Goal: Task Accomplishment & Management: Manage account settings

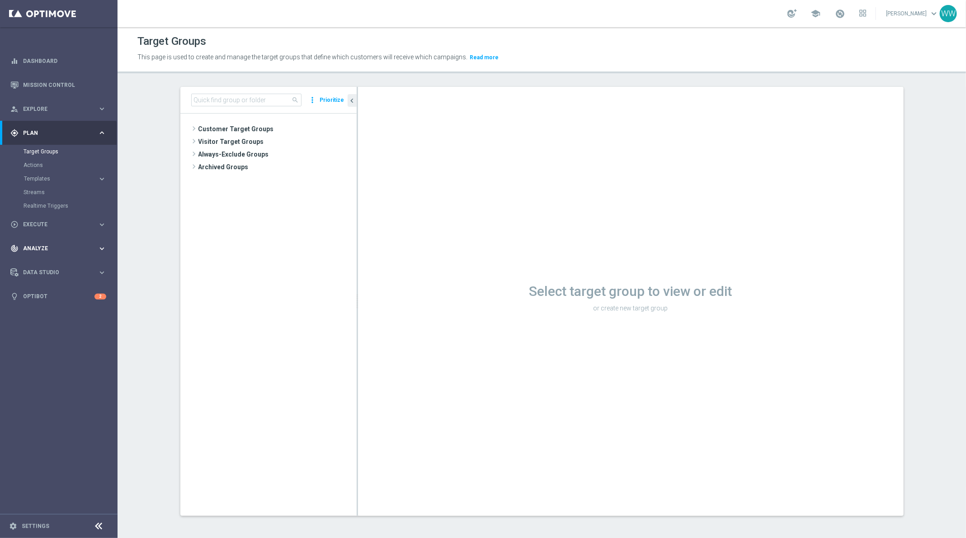
click at [55, 245] on div "track_changes Analyze" at bounding box center [53, 248] width 87 height 8
click at [25, 525] on link "Settings" at bounding box center [36, 525] width 28 height 5
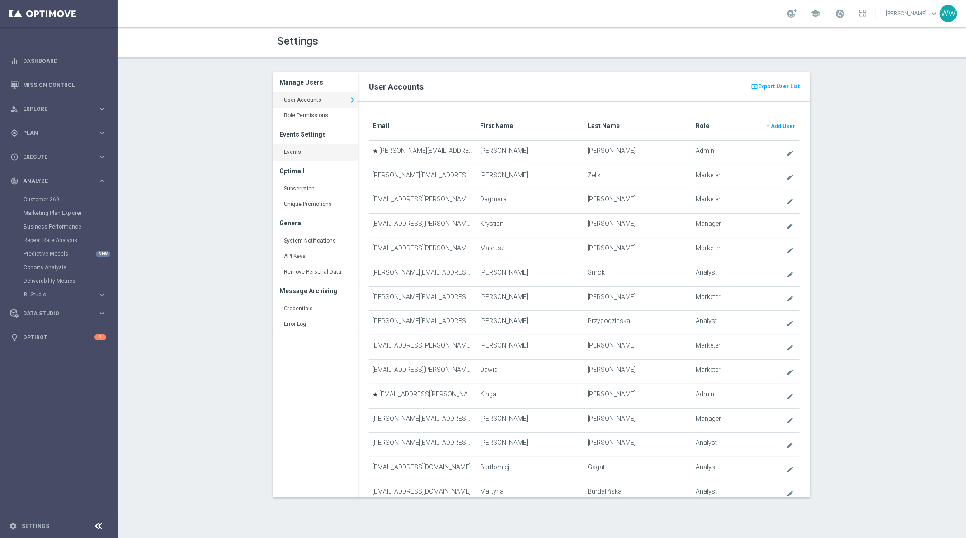
click at [306, 158] on link "Events keyboard_arrow_right" at bounding box center [315, 152] width 85 height 16
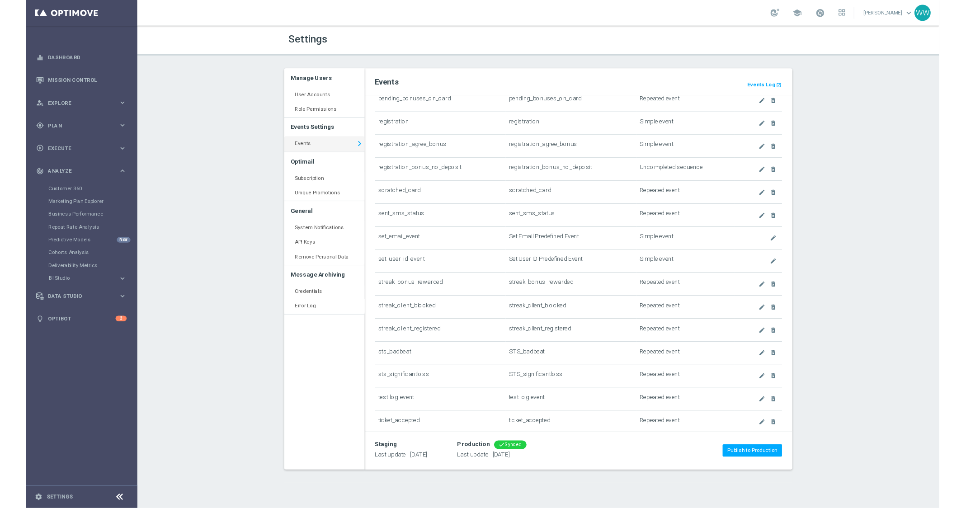
scroll to position [1256, 0]
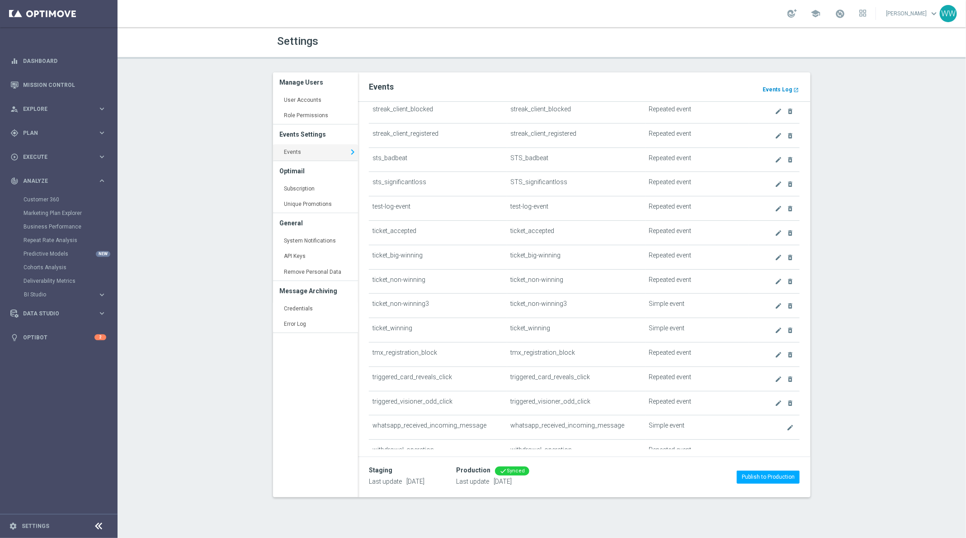
click at [772, 90] on b "Events Log" at bounding box center [777, 89] width 29 height 6
click at [44, 81] on link "Mission Control" at bounding box center [64, 85] width 83 height 24
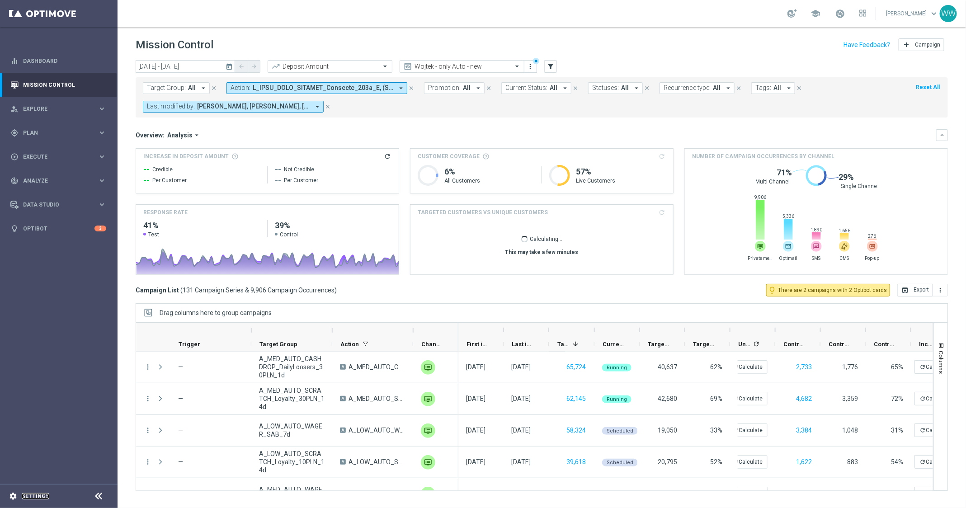
click at [28, 495] on link "Settings" at bounding box center [36, 496] width 28 height 5
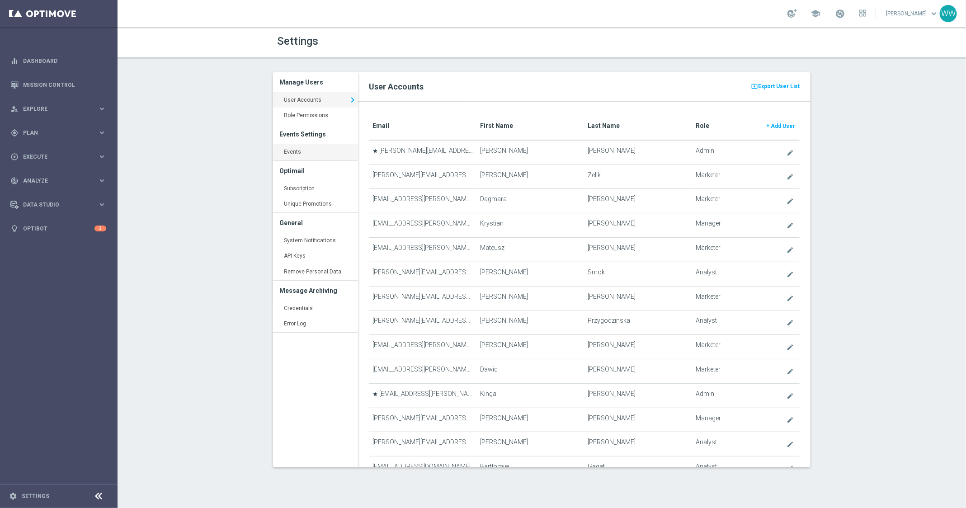
click at [300, 151] on link "Events keyboard_arrow_right" at bounding box center [315, 152] width 85 height 16
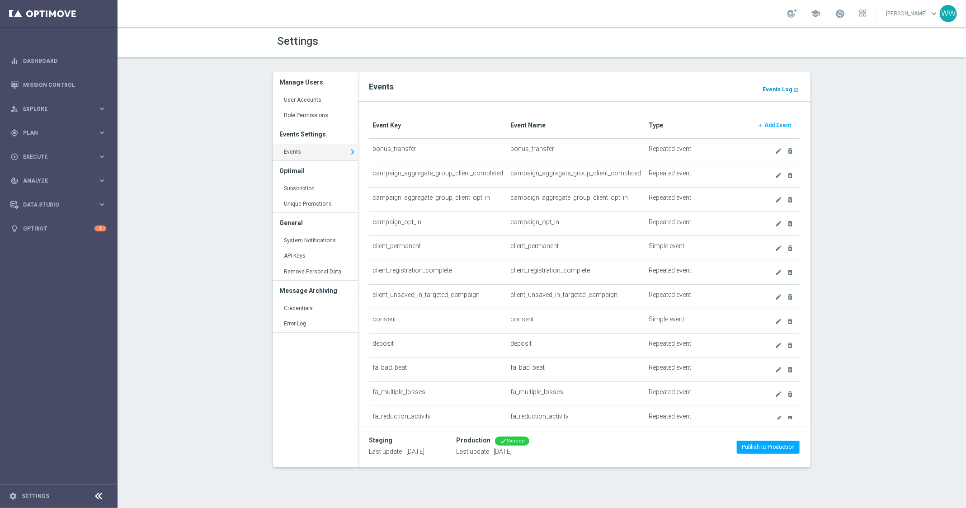
click at [778, 91] on b "Events Log" at bounding box center [777, 89] width 29 height 6
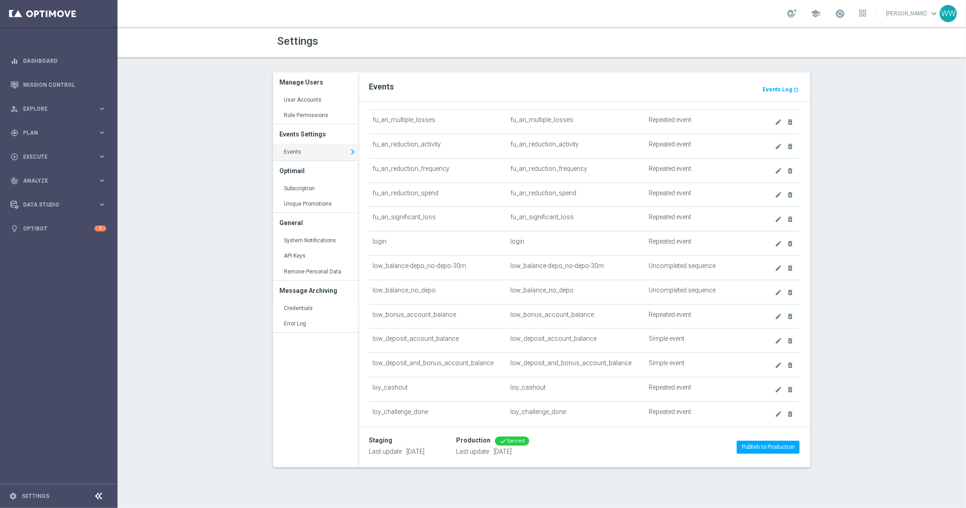
scroll to position [797, 0]
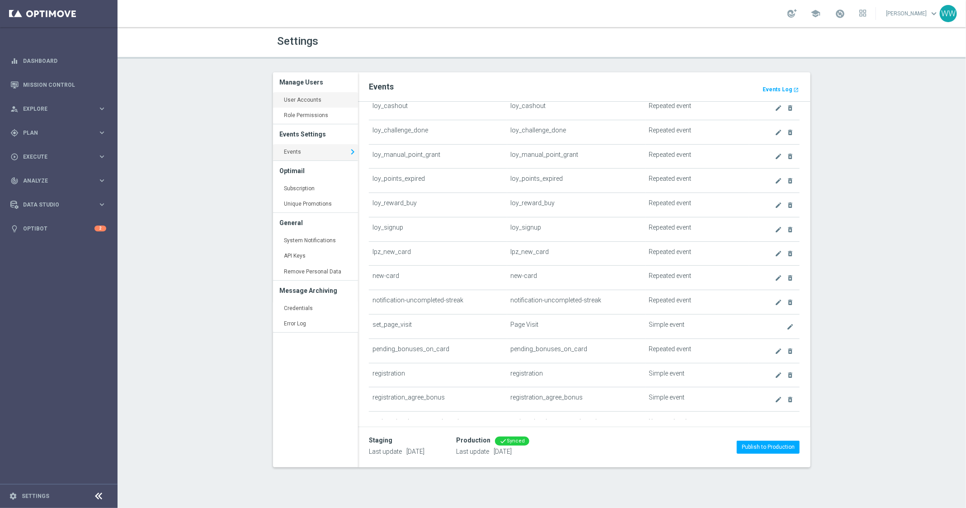
click at [301, 104] on link "User Accounts keyboard_arrow_right" at bounding box center [315, 100] width 85 height 16
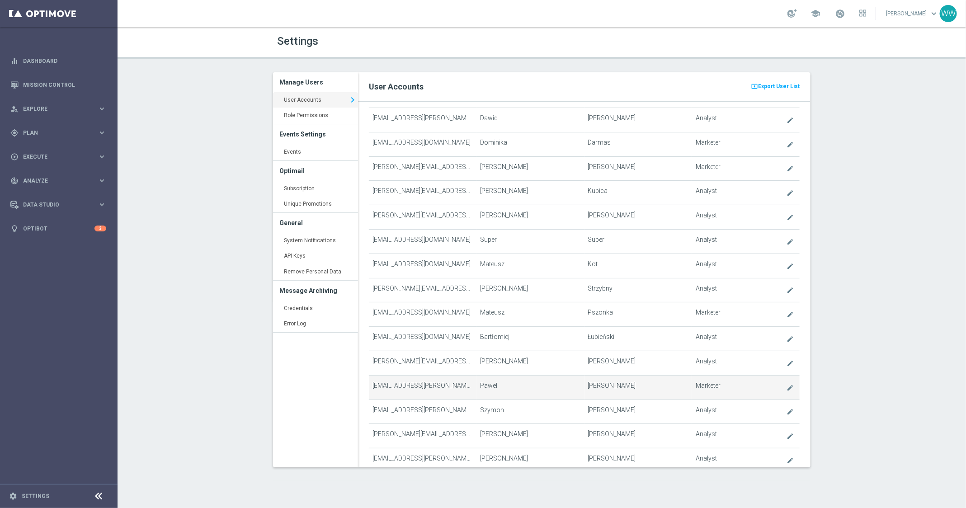
scroll to position [294, 0]
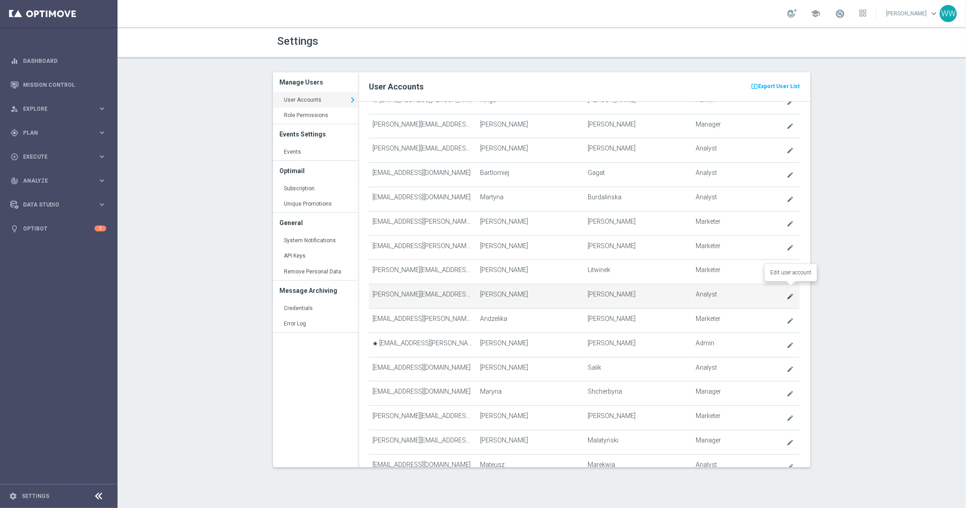
click at [788, 293] on icon "create" at bounding box center [790, 296] width 7 height 7
click at [791, 293] on icon "create" at bounding box center [790, 296] width 7 height 7
click at [790, 287] on div "present_to_all Export User List User Accounts Email First Name Last Name Role +…" at bounding box center [584, 269] width 453 height 395
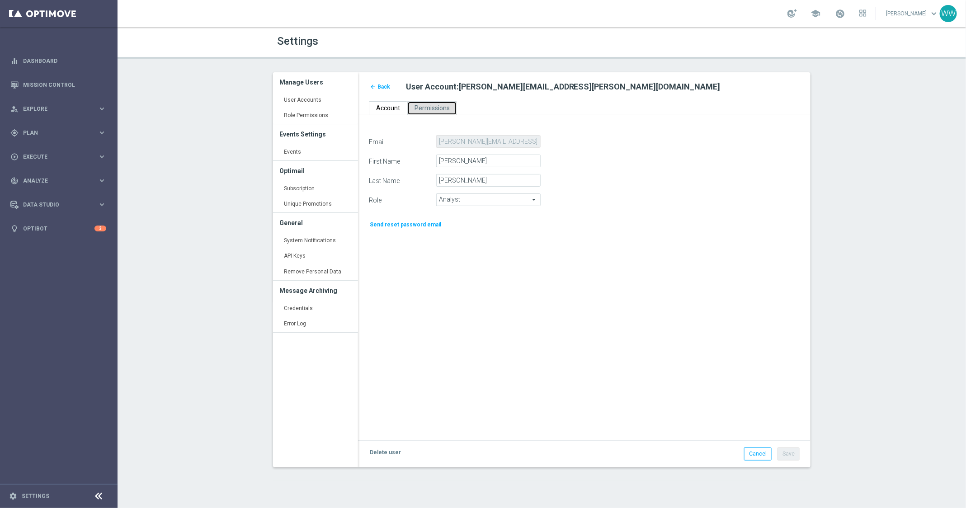
click at [411, 111] on link "Permissions" at bounding box center [432, 108] width 50 height 14
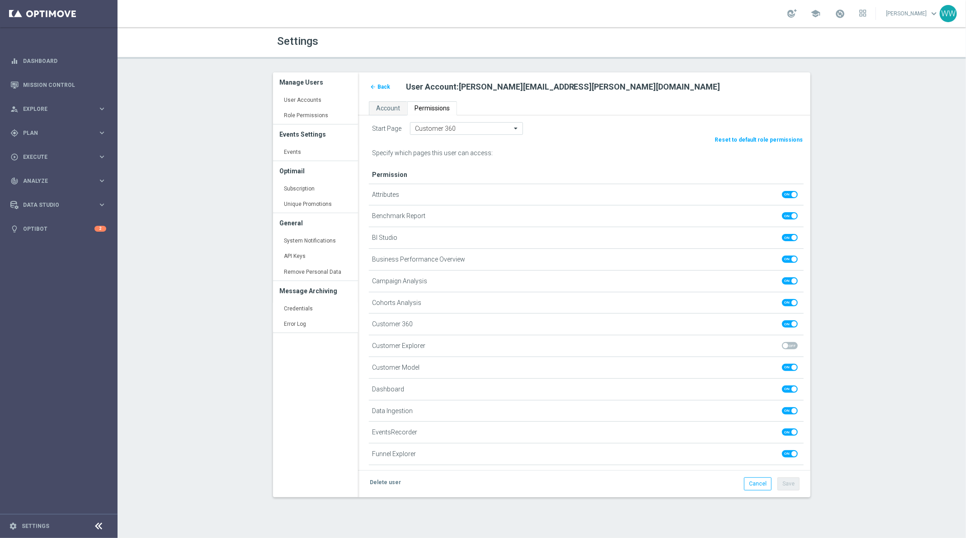
click at [382, 116] on div "Start Page Customer 360 Reset to default role permissions Specify which pages t…" at bounding box center [584, 292] width 453 height 355
click at [382, 115] on div "Start Page Customer 360 Reset to default role permissions Specify which pages t…" at bounding box center [584, 292] width 453 height 355
click at [382, 112] on link "Account" at bounding box center [388, 108] width 38 height 14
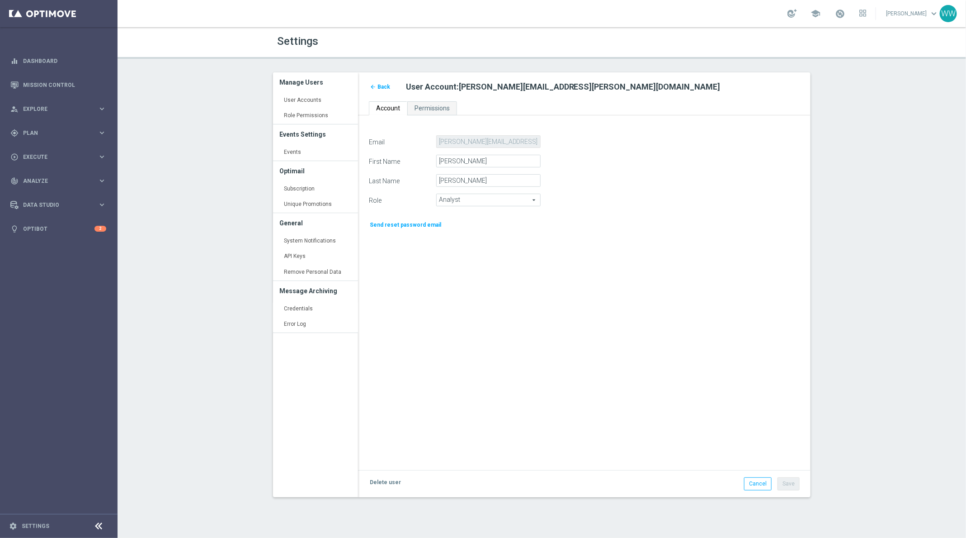
click at [443, 201] on span "Analyst" at bounding box center [489, 200] width 104 height 12
click at [402, 195] on label "Role" at bounding box center [399, 199] width 74 height 11
click at [434, 99] on div "arrow_back Back User Account : daniel.soukup@betsys.com" at bounding box center [584, 86] width 453 height 29
click at [433, 108] on span "Permissions" at bounding box center [432, 107] width 35 height 7
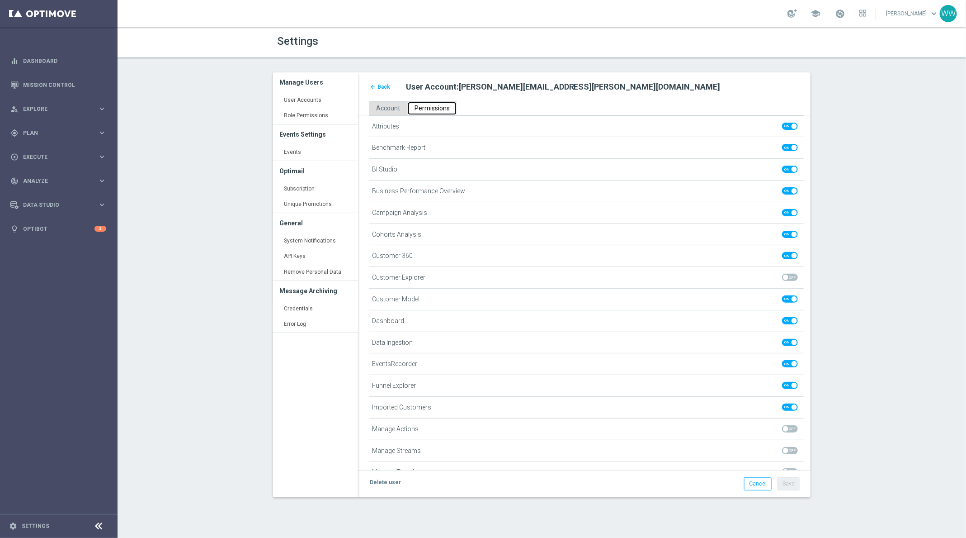
scroll to position [61, 0]
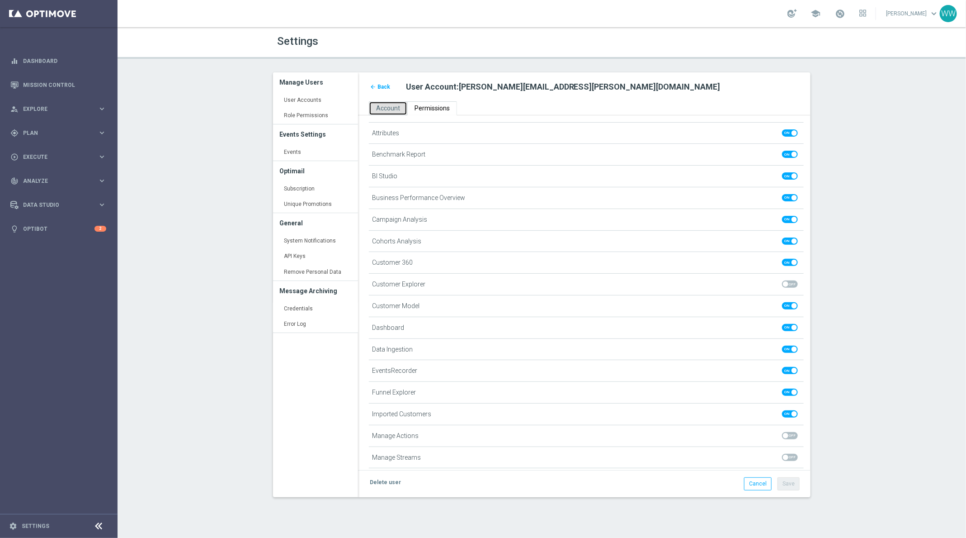
click at [392, 105] on span "Account" at bounding box center [388, 107] width 24 height 7
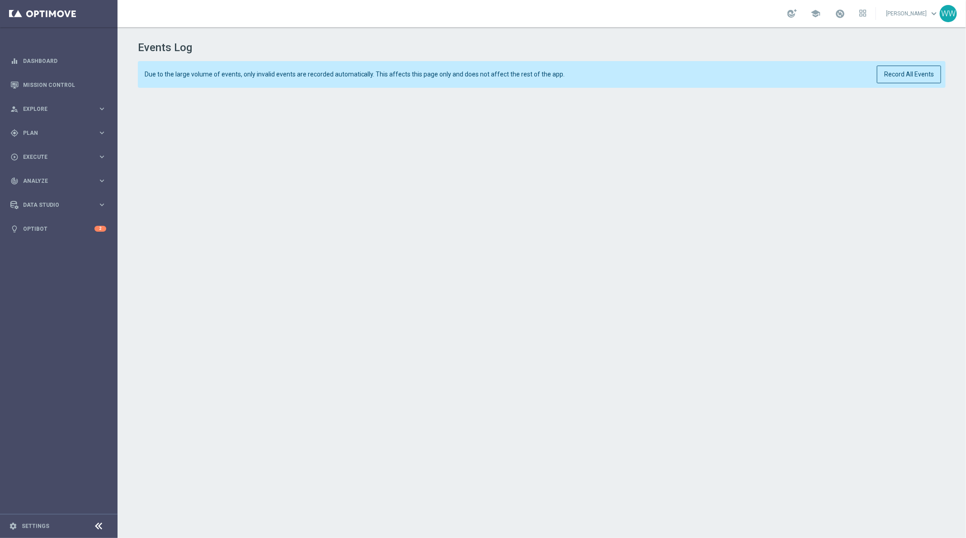
click at [240, 78] on div "Due to the large volume of events, only invalid events are recorded automatical…" at bounding box center [542, 74] width 808 height 27
click at [260, 78] on div "Due to the large volume of events, only invalid events are recorded automatical…" at bounding box center [542, 74] width 808 height 27
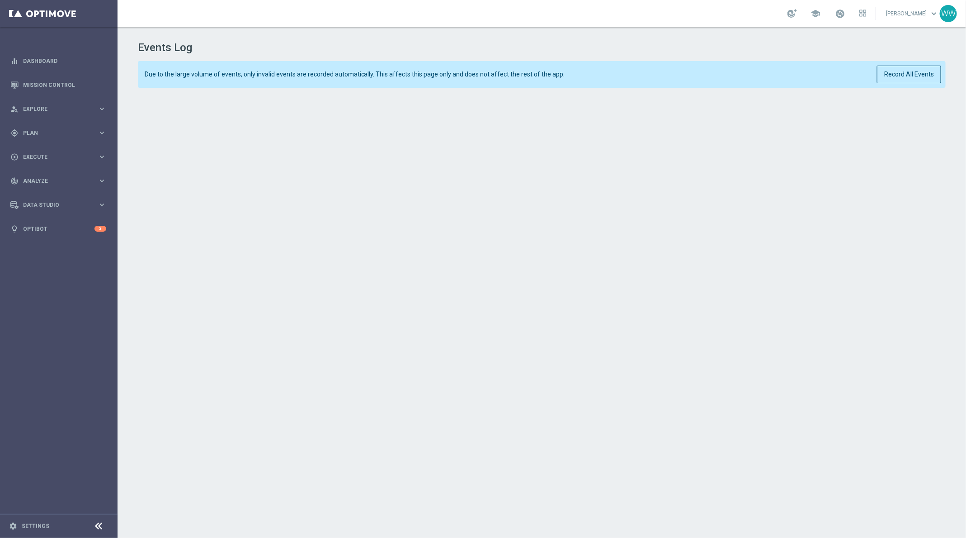
click at [427, 72] on span "Due to the large volume of events, only invalid events are recorded automatical…" at bounding box center [505, 75] width 721 height 8
click at [515, 81] on div "Due to the large volume of events, only invalid events are recorded automatical…" at bounding box center [542, 74] width 808 height 27
click at [905, 77] on button "Record All Events" at bounding box center [909, 75] width 65 height 18
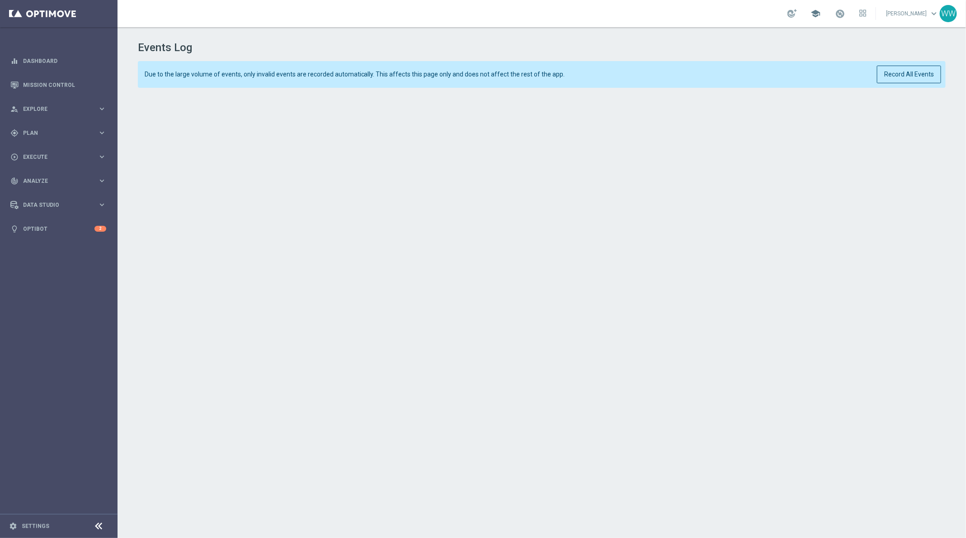
click at [819, 13] on span "school" at bounding box center [816, 14] width 10 height 10
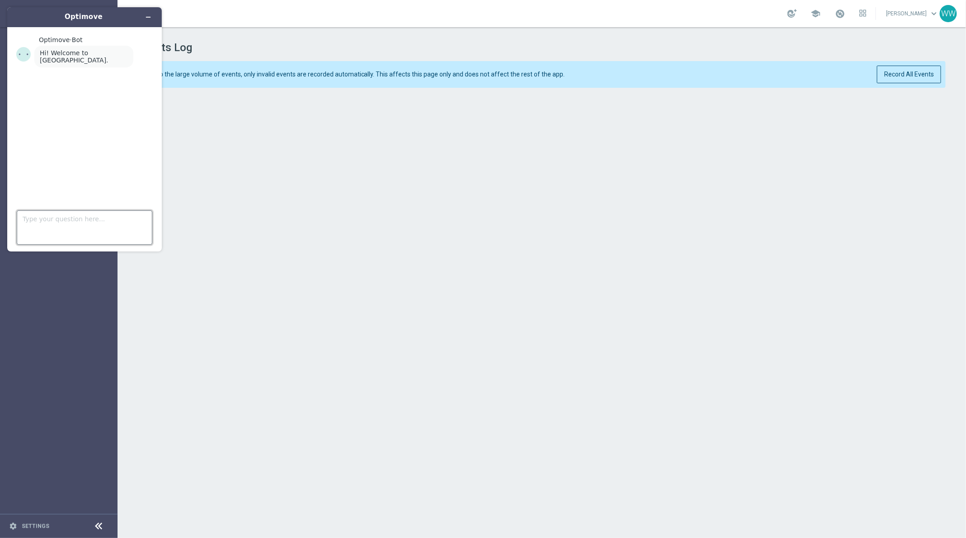
click at [131, 217] on textarea "Type your question here..." at bounding box center [85, 227] width 136 height 34
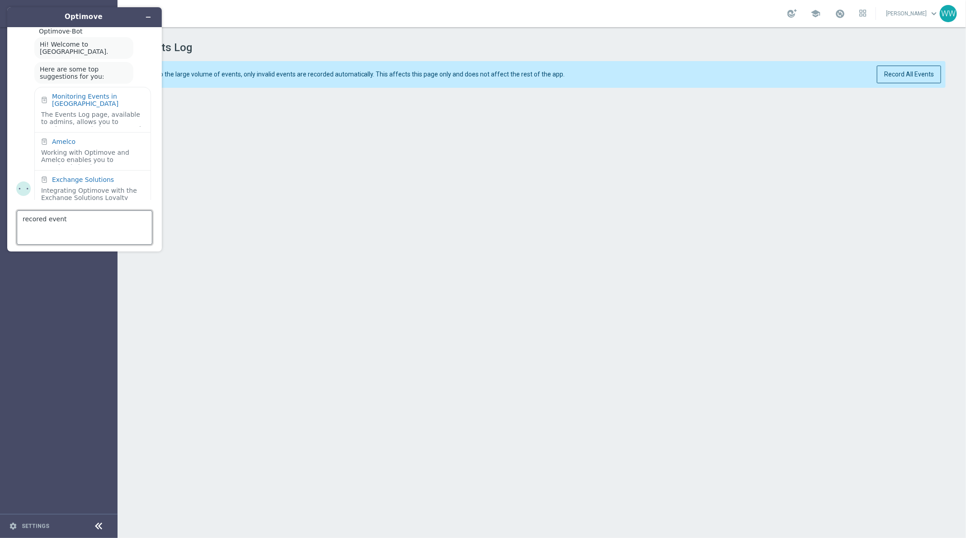
type textarea "recored events"
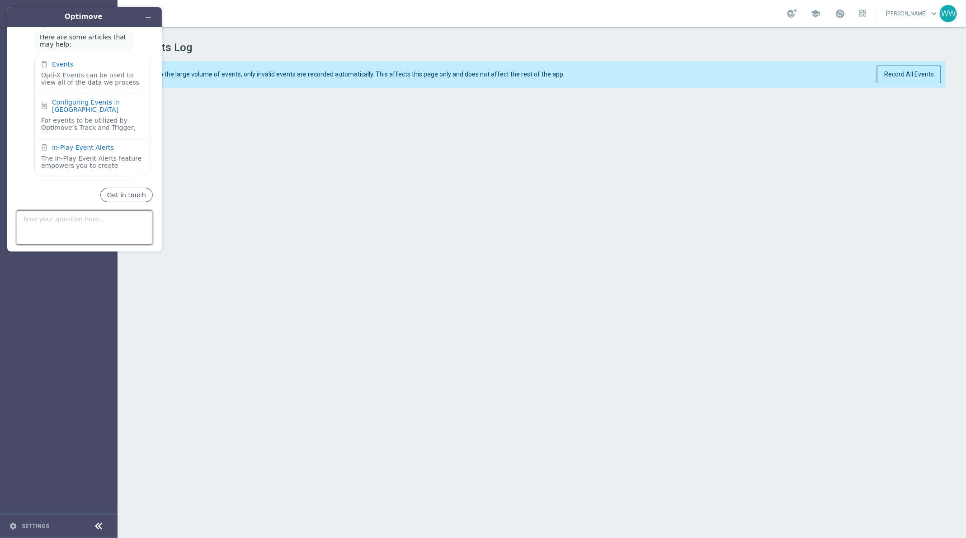
scroll to position [246, 0]
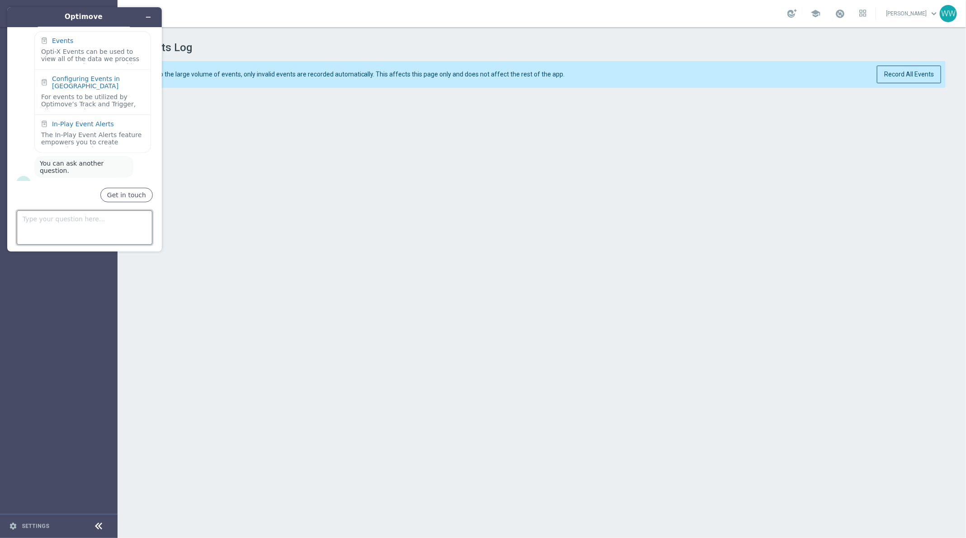
click at [73, 225] on textarea "Type your question here..." at bounding box center [85, 227] width 136 height 34
type textarea "where I can find recorded events?"
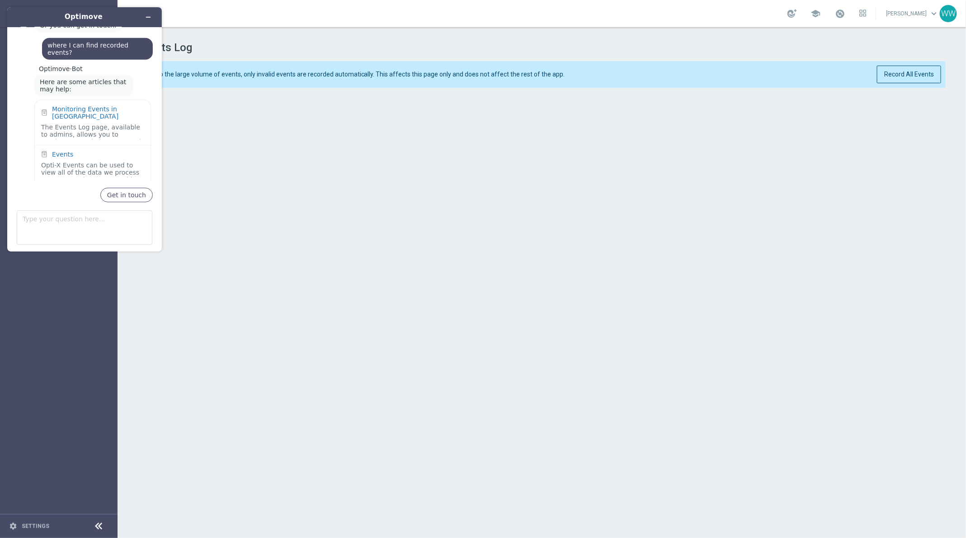
scroll to position [407, 0]
click at [84, 107] on div "Monitoring Events in Optimove" at bounding box center [98, 114] width 92 height 14
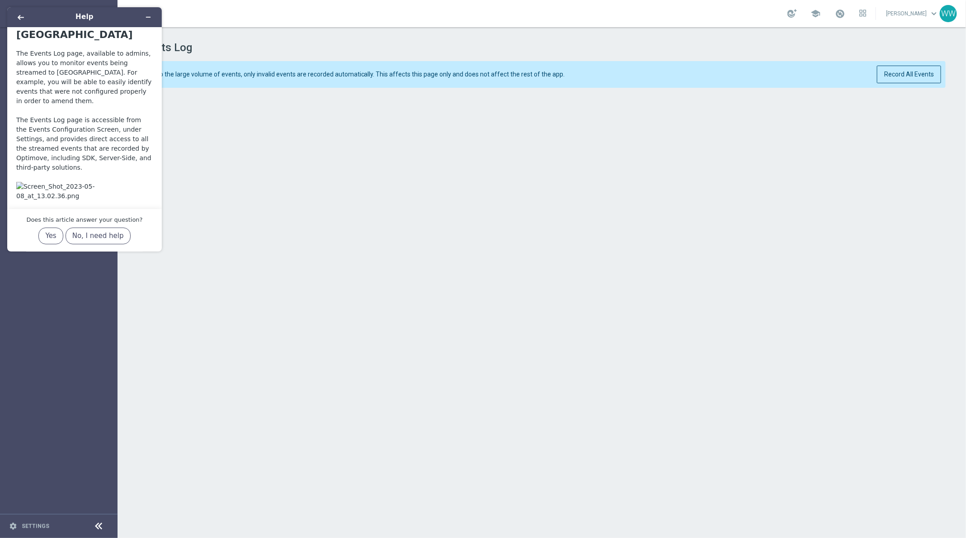
scroll to position [0, 0]
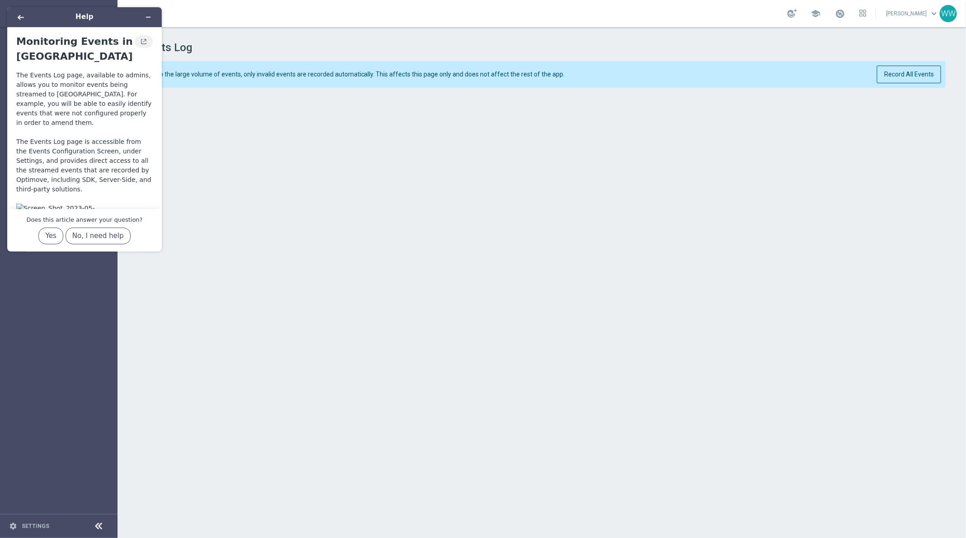
click at [140, 44] on icon "View original article" at bounding box center [143, 41] width 7 height 6
click at [20, 19] on icon "Back" at bounding box center [21, 17] width 6 height 6
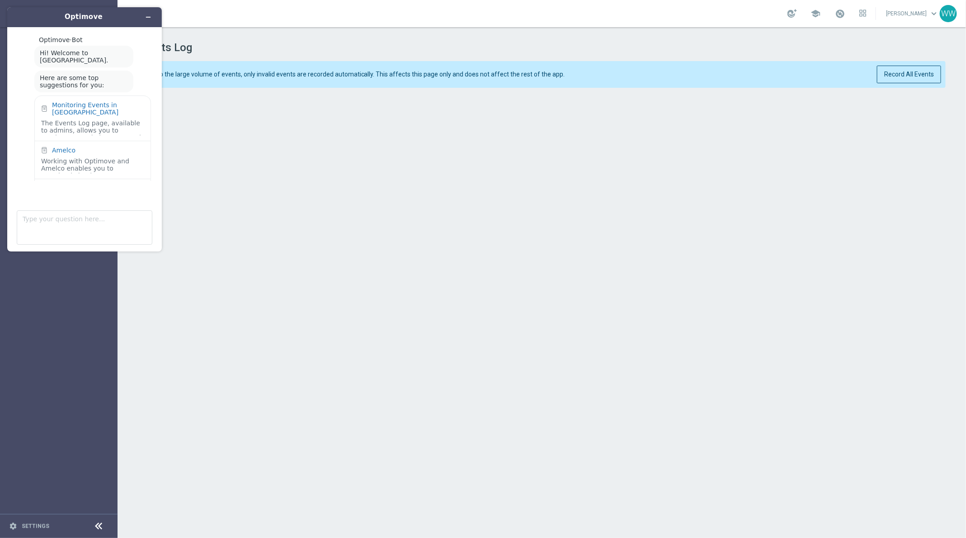
scroll to position [407, 0]
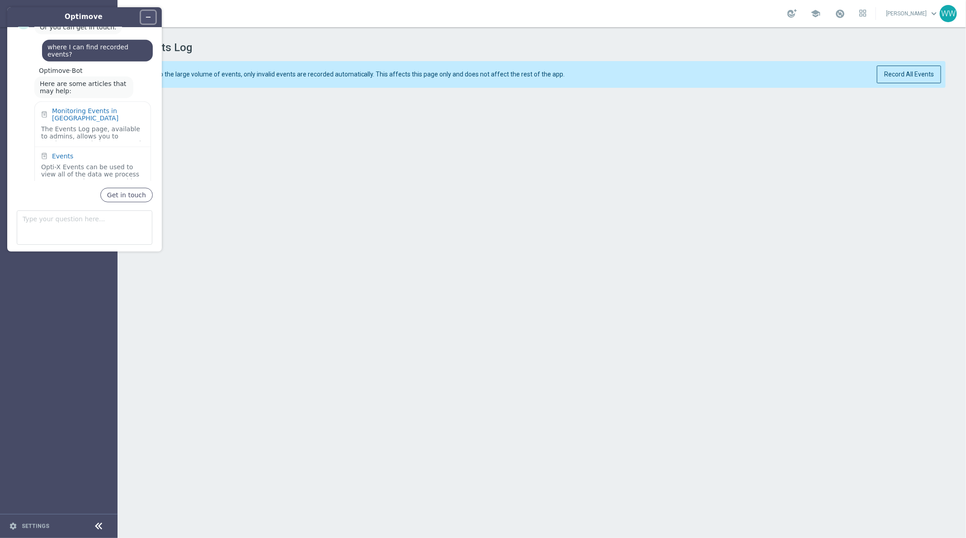
click at [149, 17] on icon "Minimize widget" at bounding box center [149, 17] width 4 height 0
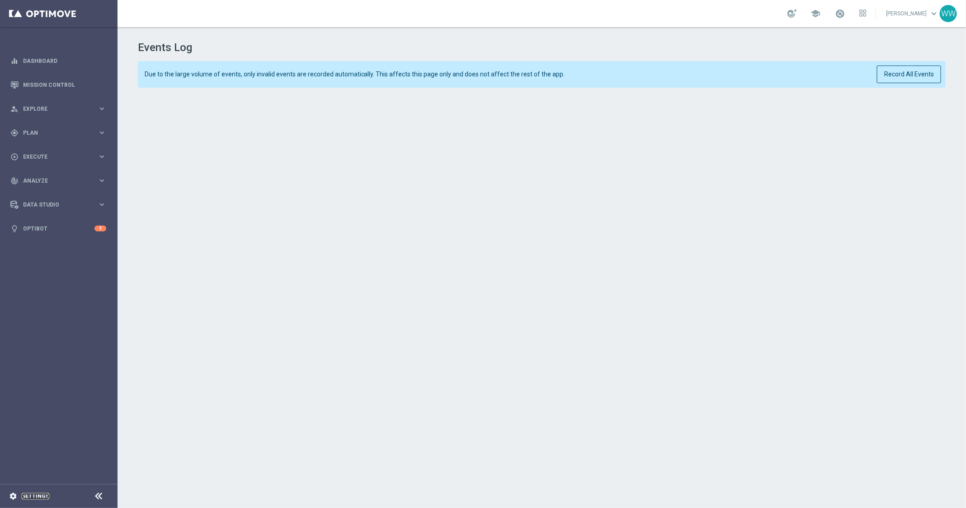
click at [30, 496] on link "Settings" at bounding box center [36, 496] width 28 height 5
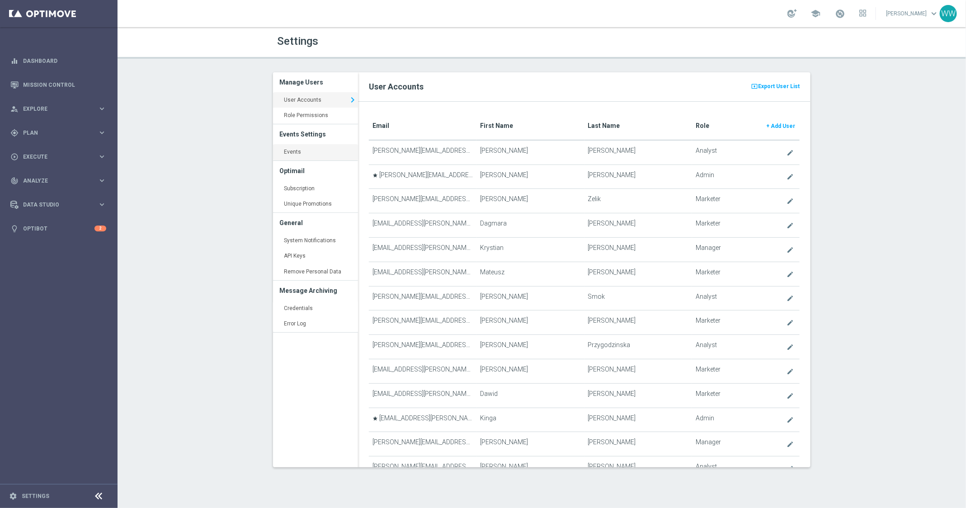
click at [296, 152] on link "Events keyboard_arrow_right" at bounding box center [315, 152] width 85 height 16
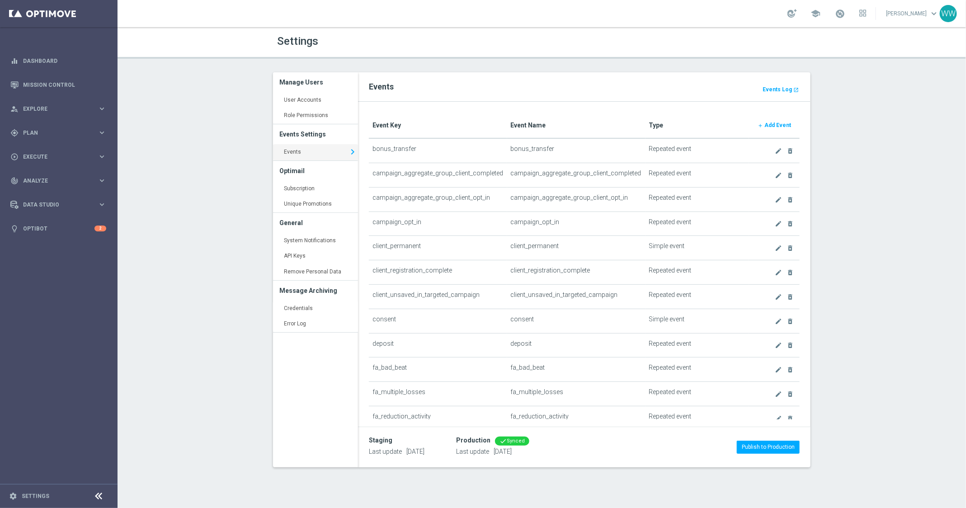
scroll to position [0, 0]
click at [313, 110] on link "Role Permissions keyboard_arrow_right" at bounding box center [315, 116] width 85 height 16
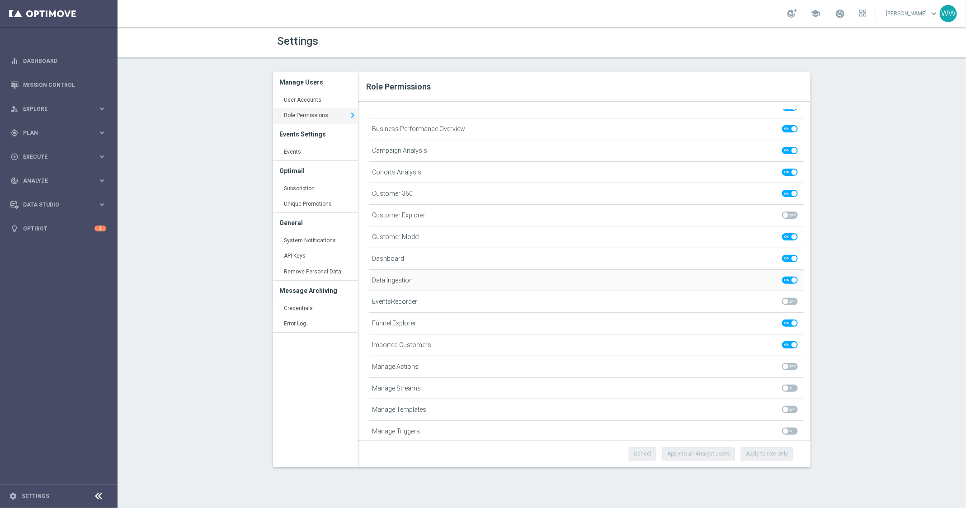
scroll to position [116, 0]
click at [792, 297] on span at bounding box center [790, 300] width 16 height 7
click at [792, 297] on input "checkbox" at bounding box center [790, 300] width 16 height 7
checkbox input "true"
click at [713, 453] on button "Apply to all Analyst users" at bounding box center [698, 454] width 73 height 13
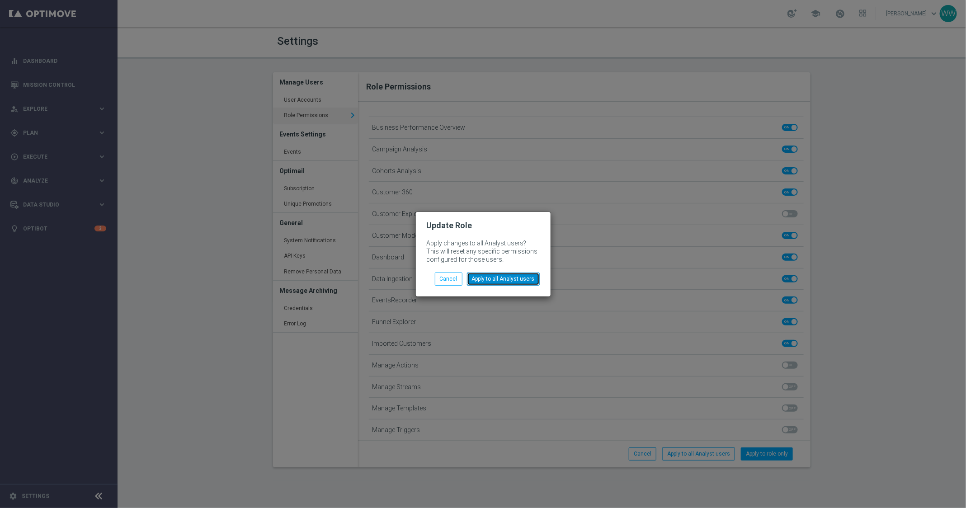
click at [520, 279] on button "Apply to all Analyst users" at bounding box center [503, 279] width 73 height 13
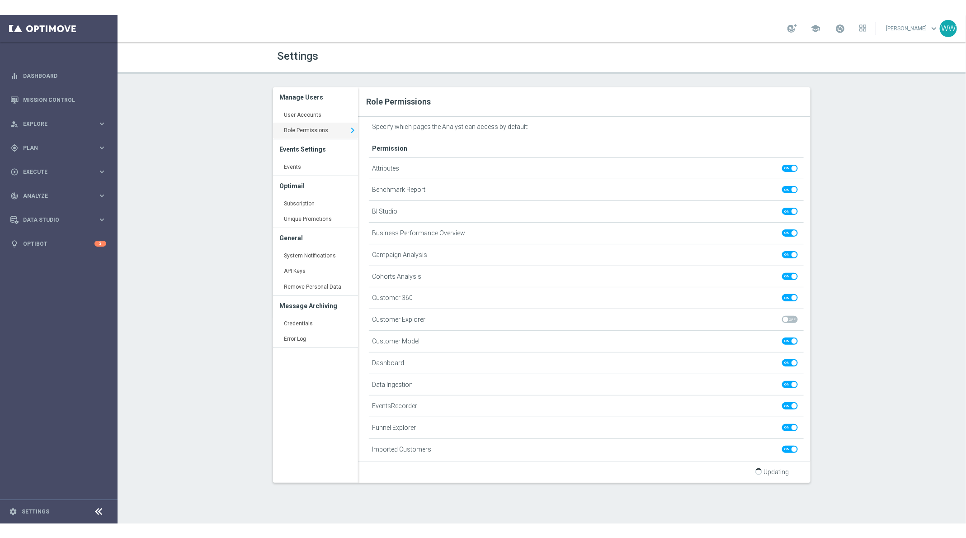
scroll to position [82, 0]
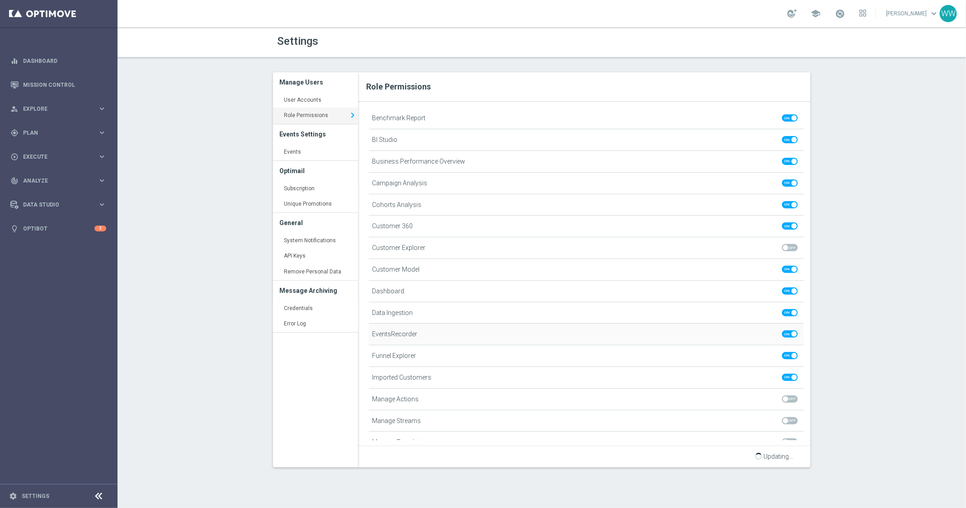
click at [399, 331] on span "EventsRecorder" at bounding box center [394, 335] width 45 height 8
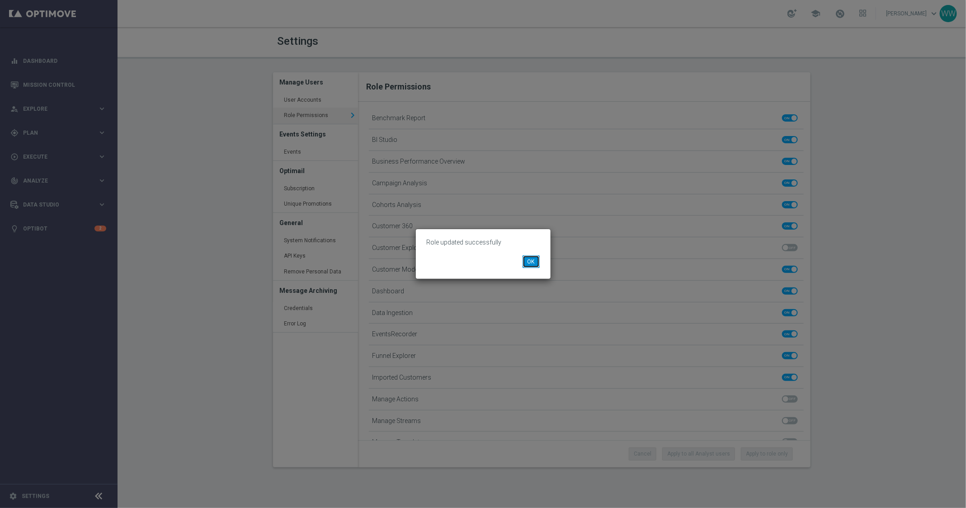
click at [538, 263] on button "OK" at bounding box center [531, 261] width 17 height 13
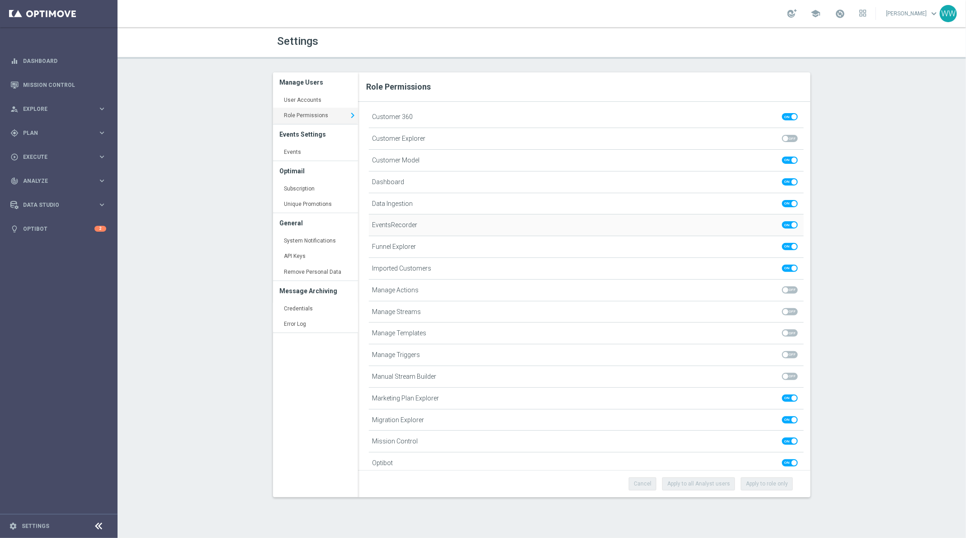
scroll to position [0, 0]
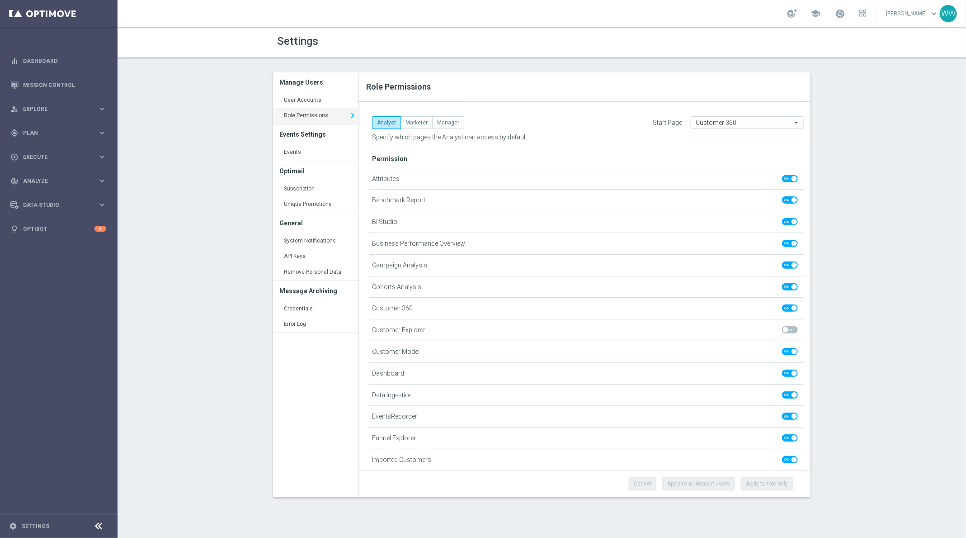
click at [411, 112] on div "Analyst Marketer Manager Start Page Customer 360 Permission Attributes" at bounding box center [584, 289] width 453 height 360
click at [411, 118] on button "Marketer" at bounding box center [417, 122] width 32 height 13
checkbox input "false"
checkbox input "true"
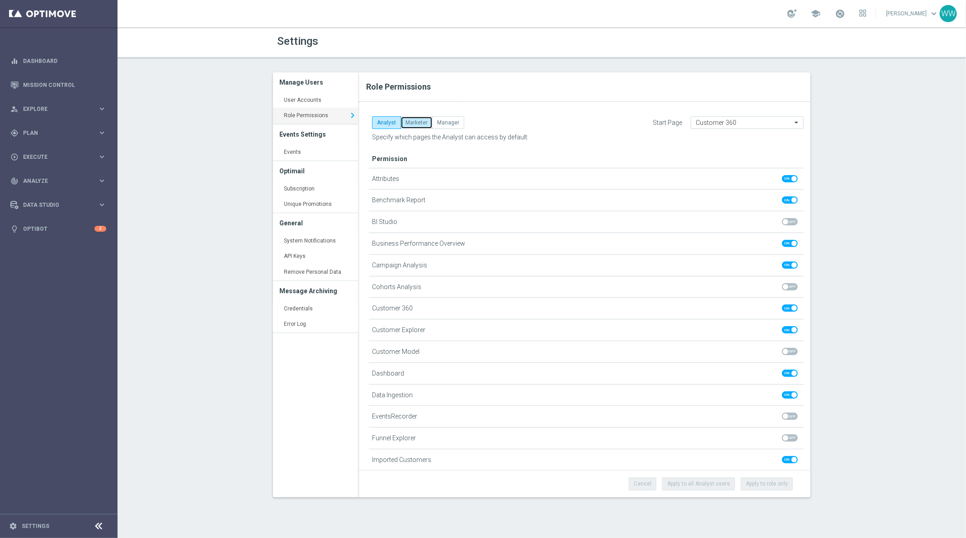
checkbox input "false"
checkbox input "true"
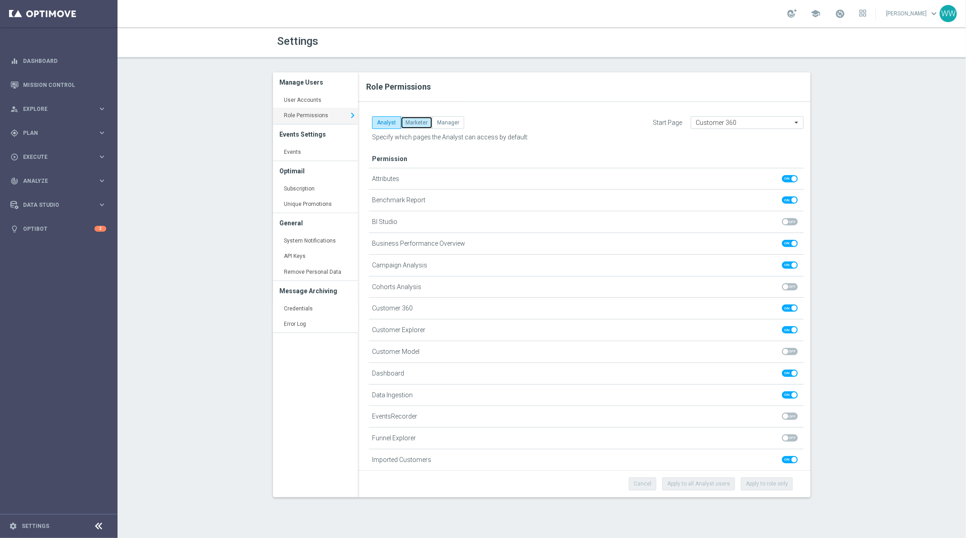
checkbox input "true"
checkbox input "false"
checkbox input "true"
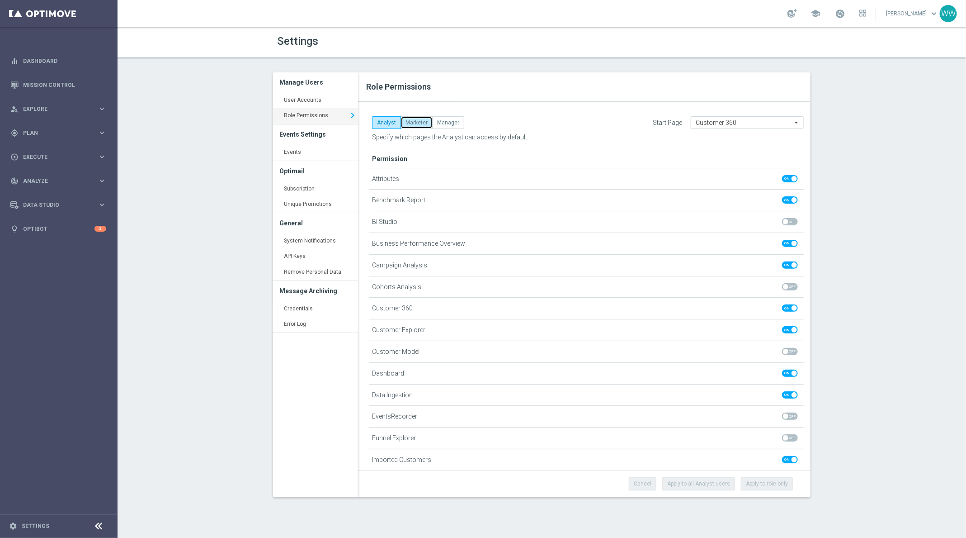
checkbox input "false"
checkbox input "true"
checkbox input "false"
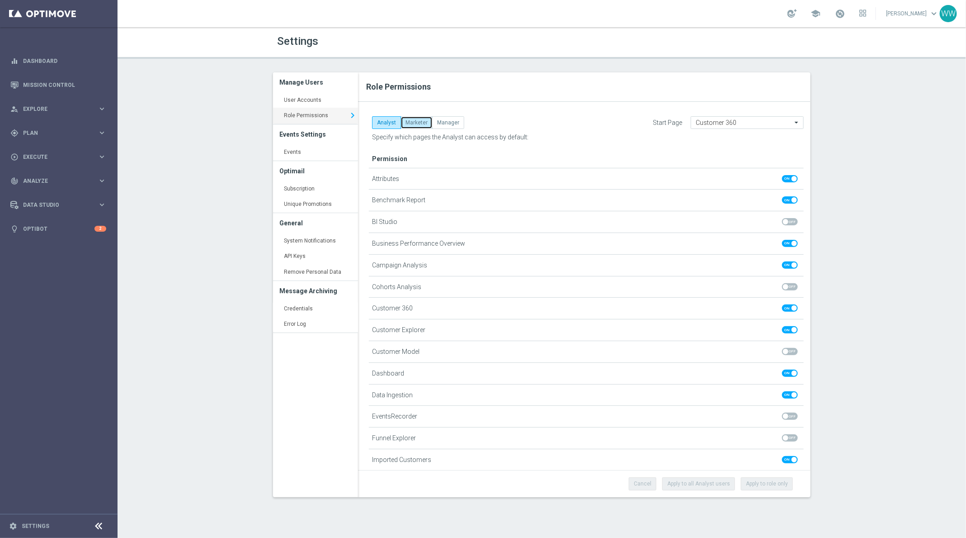
checkbox input "true"
click at [440, 121] on button "Manager" at bounding box center [448, 122] width 32 height 13
checkbox input "true"
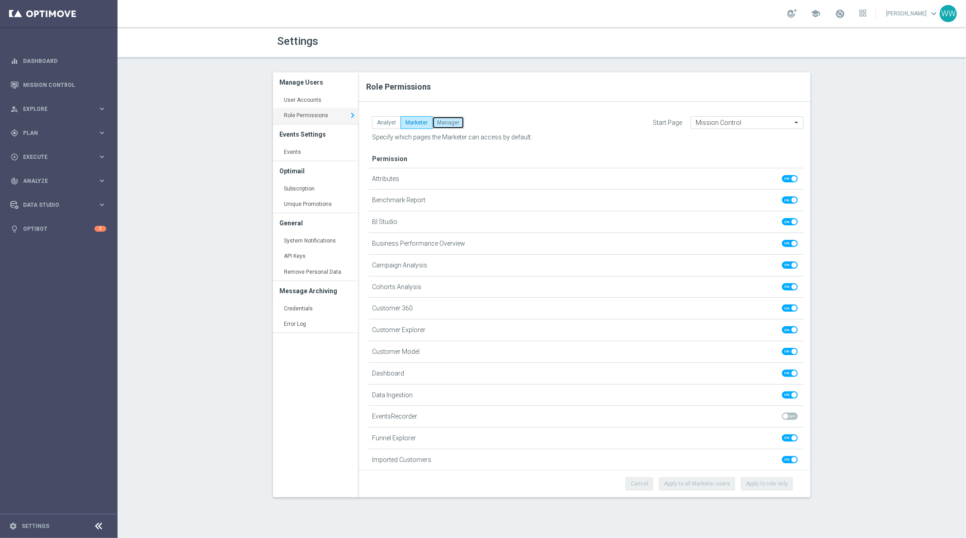
checkbox input "true"
checkbox input "false"
checkbox input "true"
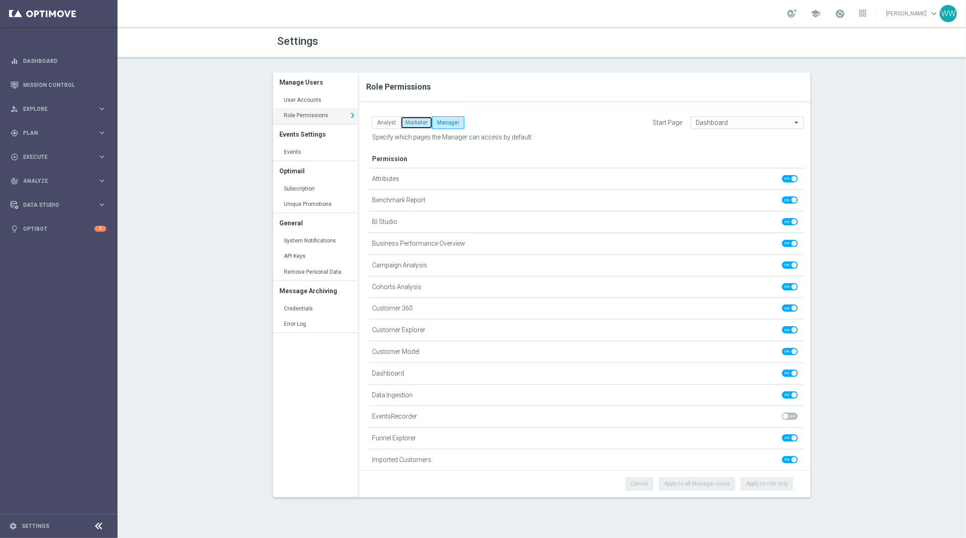
click at [408, 123] on button "Marketer" at bounding box center [417, 122] width 32 height 13
checkbox input "false"
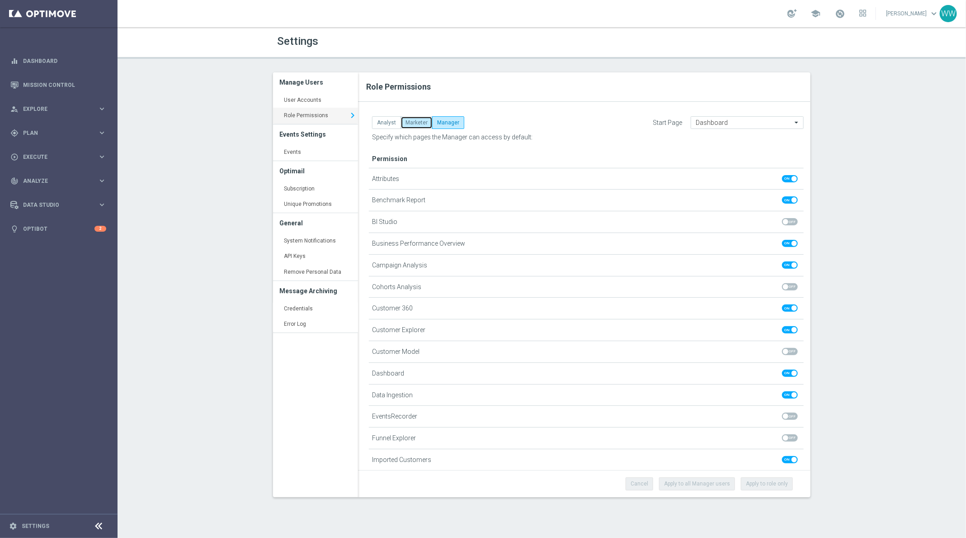
checkbox input "false"
checkbox input "true"
checkbox input "false"
click at [389, 123] on button "Analyst" at bounding box center [386, 122] width 29 height 13
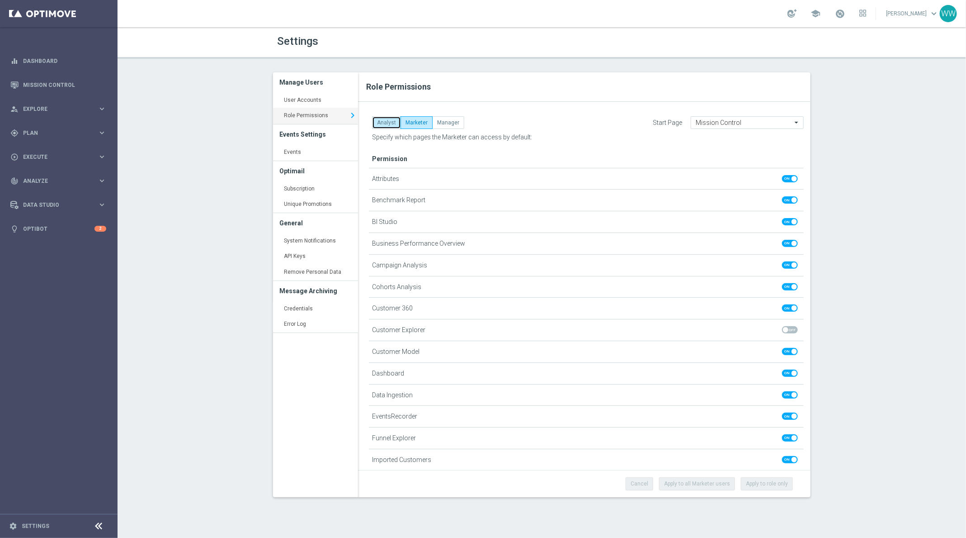
checkbox input "true"
checkbox input "false"
checkbox input "true"
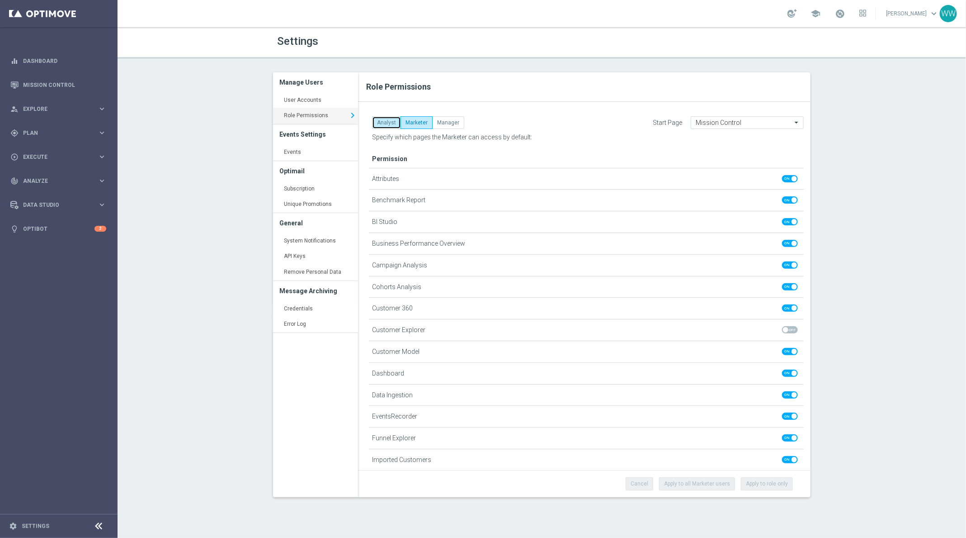
checkbox input "true"
checkbox input "false"
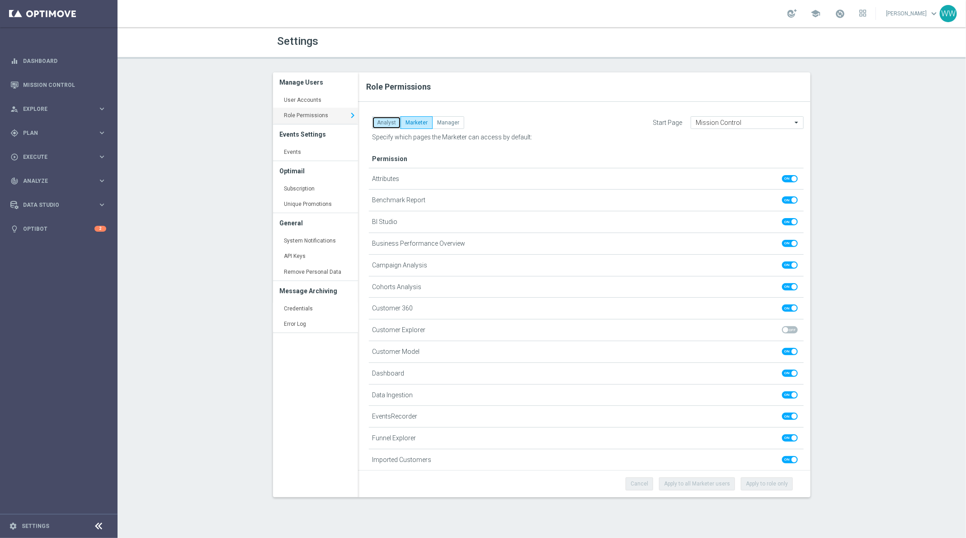
checkbox input "false"
checkbox input "true"
checkbox input "false"
checkbox input "true"
checkbox input "false"
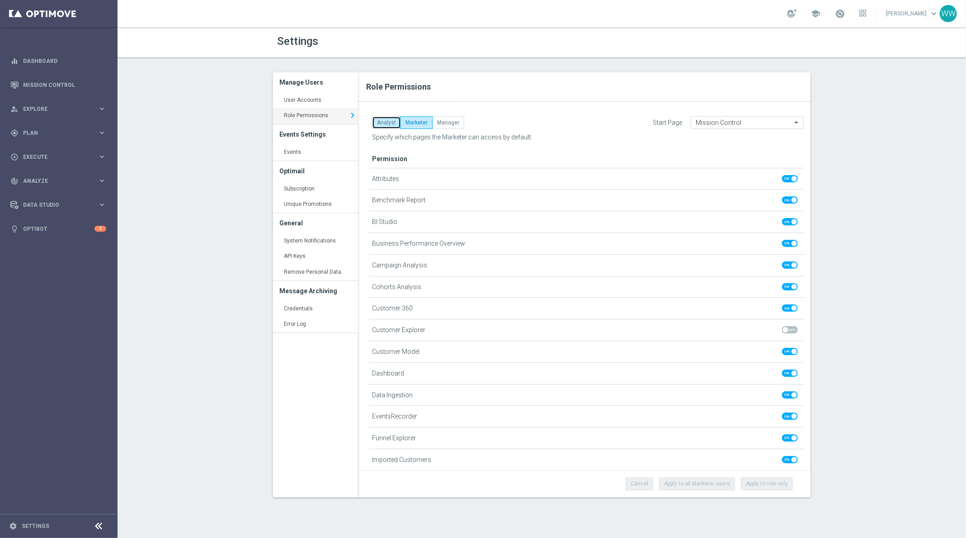
checkbox input "false"
checkbox input "true"
checkbox input "false"
click at [414, 123] on button "Marketer" at bounding box center [417, 122] width 32 height 13
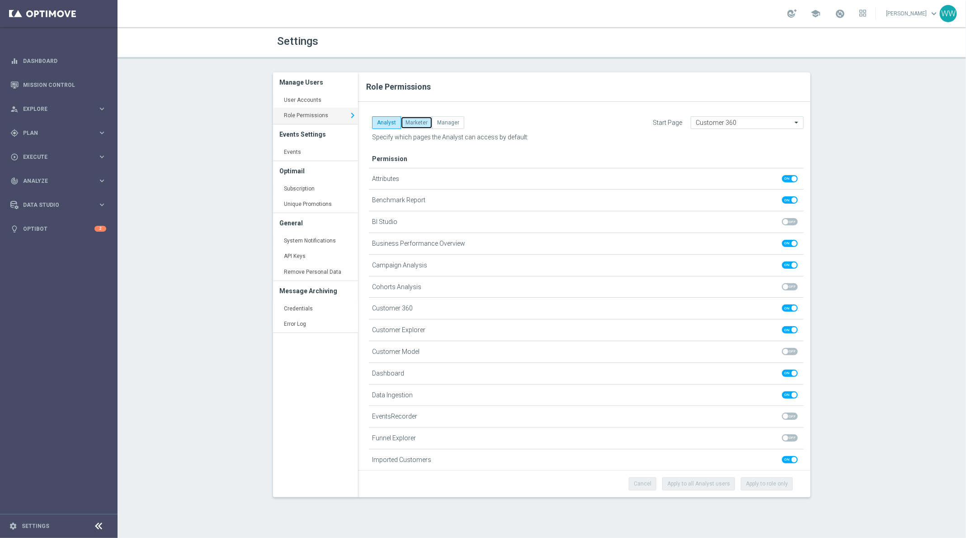
checkbox input "false"
checkbox input "true"
checkbox input "false"
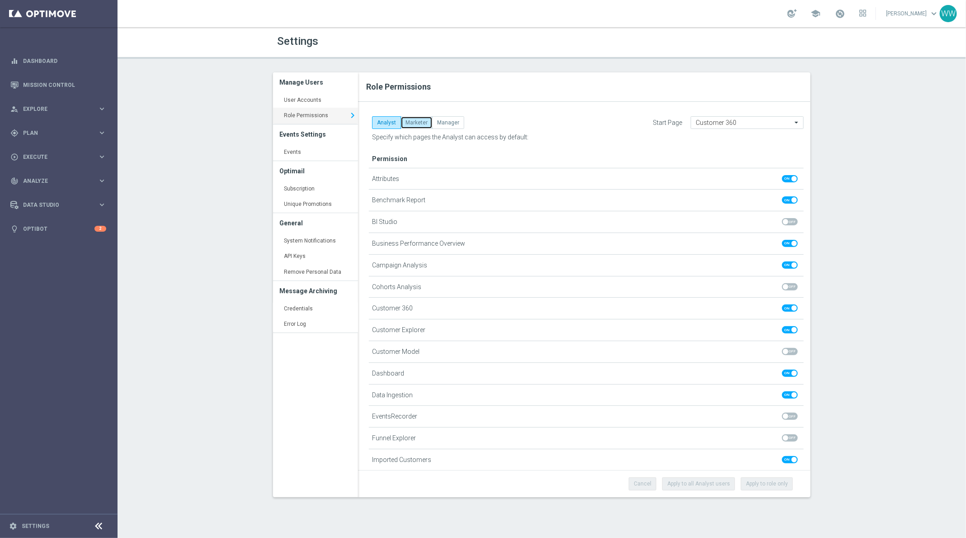
checkbox input "false"
checkbox input "true"
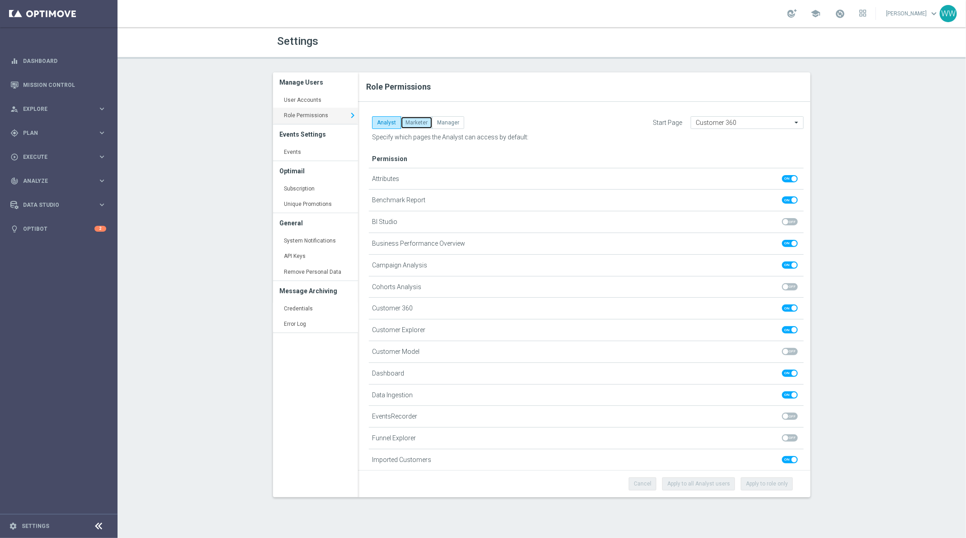
checkbox input "true"
checkbox input "false"
checkbox input "true"
checkbox input "false"
checkbox input "true"
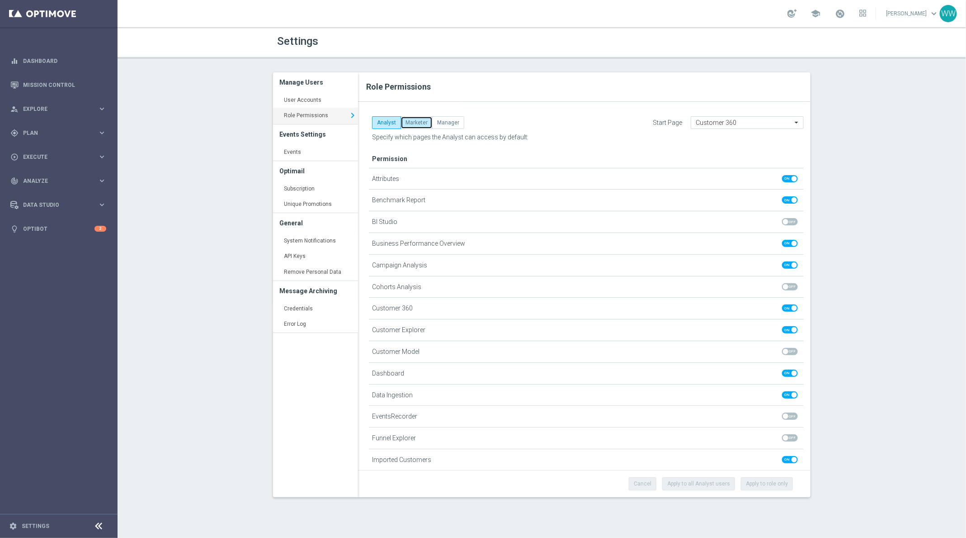
checkbox input "true"
checkbox input "false"
checkbox input "true"
click at [447, 123] on button "Manager" at bounding box center [448, 122] width 32 height 13
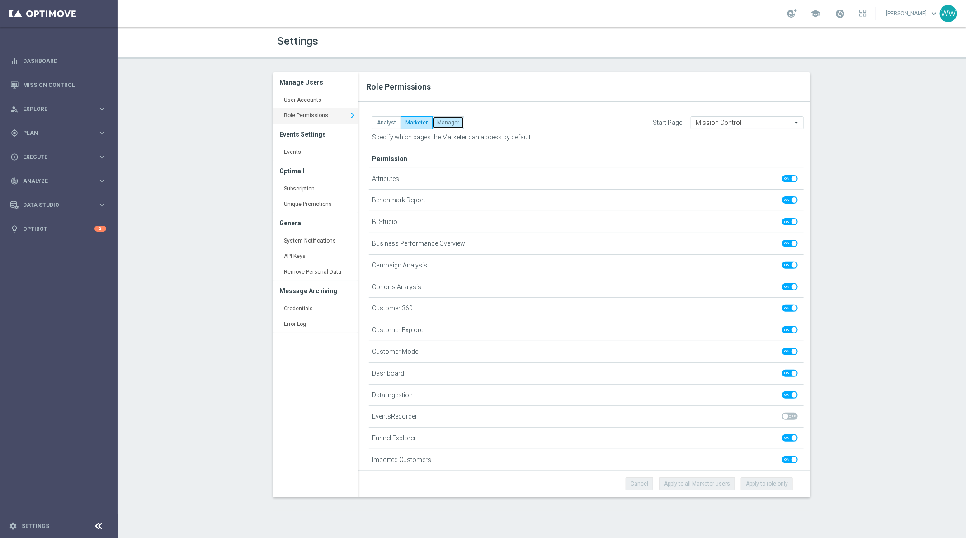
checkbox input "true"
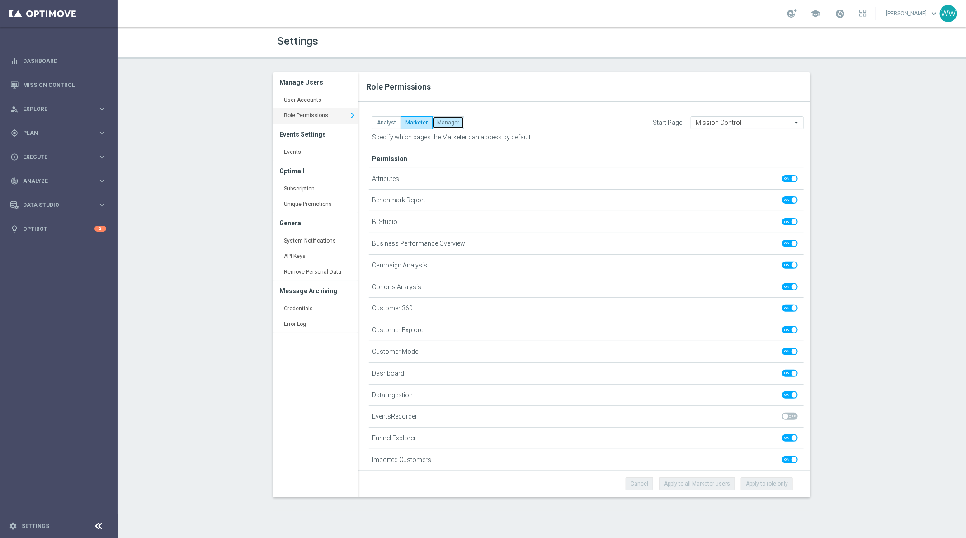
checkbox input "true"
checkbox input "false"
checkbox input "true"
click at [389, 125] on button "Analyst" at bounding box center [386, 122] width 29 height 13
checkbox input "false"
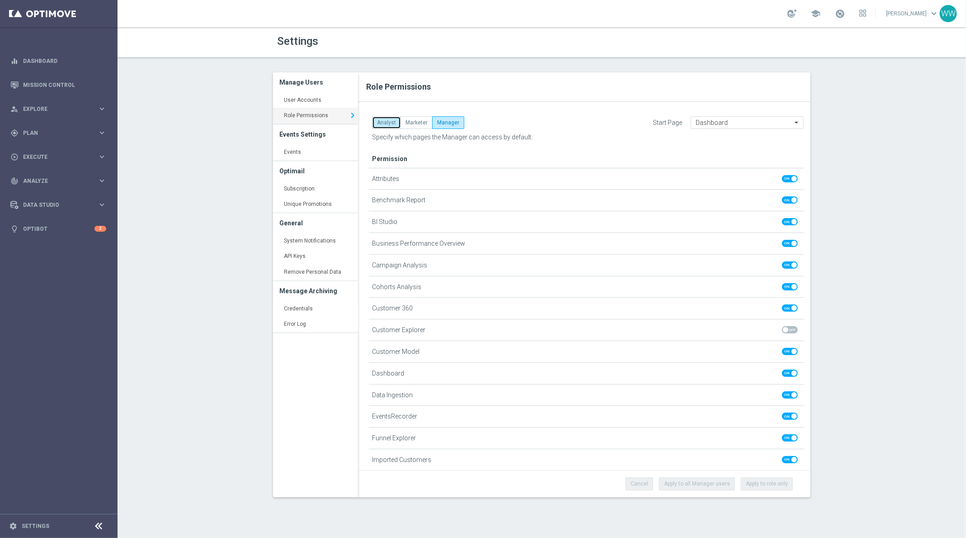
checkbox input "true"
checkbox input "false"
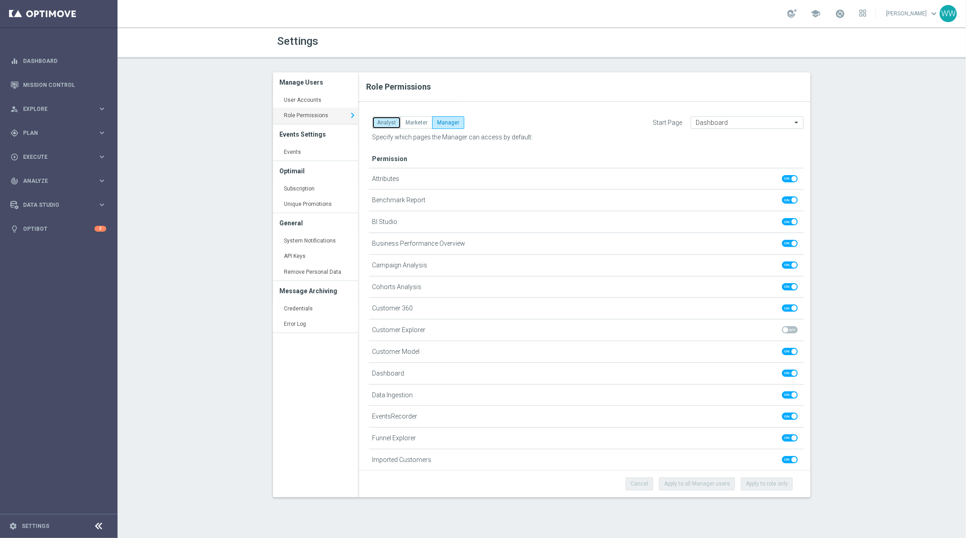
checkbox input "false"
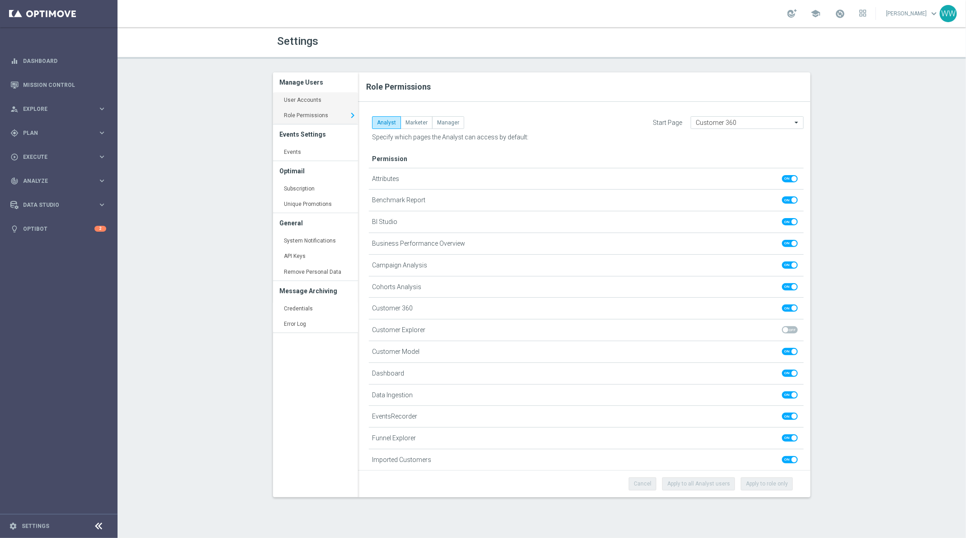
click at [312, 99] on link "User Accounts keyboard_arrow_right" at bounding box center [315, 100] width 85 height 16
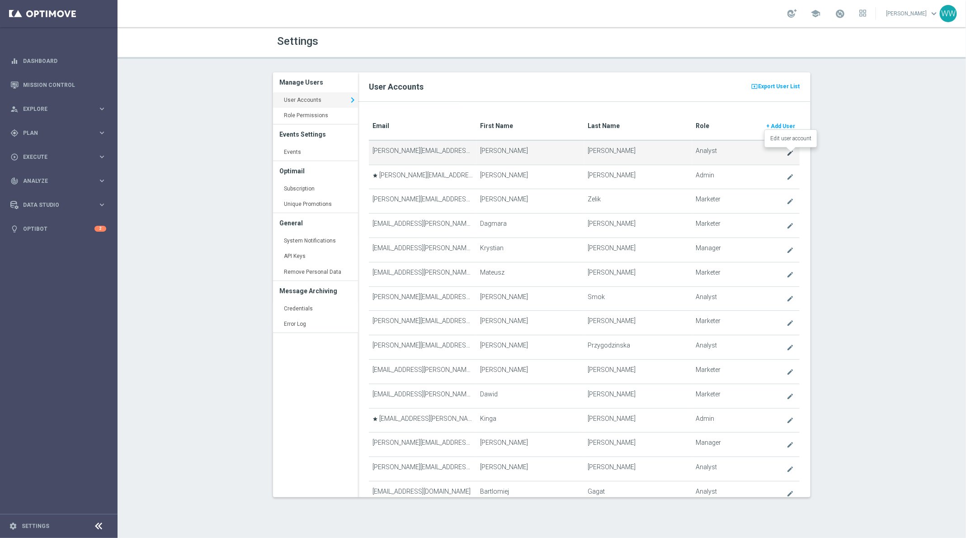
click at [788, 152] on icon "create" at bounding box center [790, 152] width 7 height 7
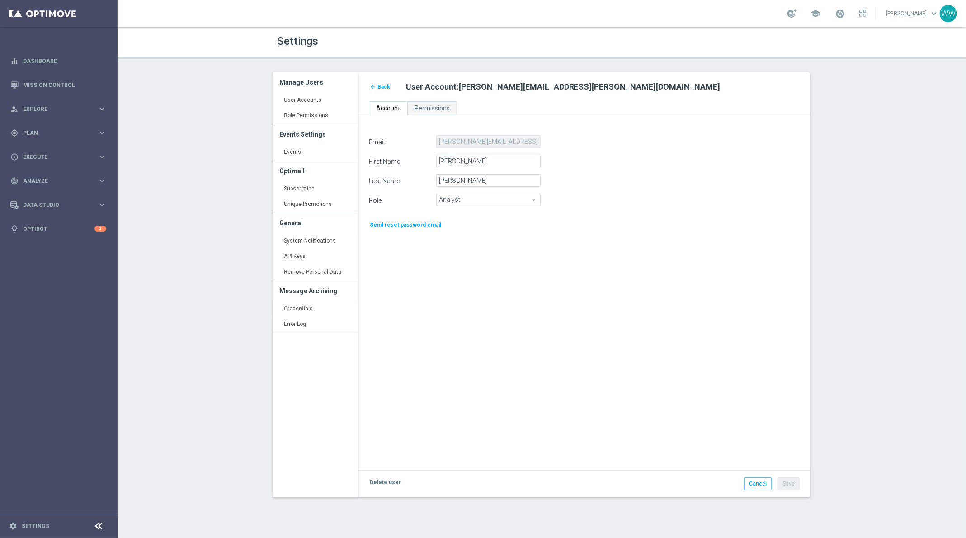
click at [483, 201] on span "Analyst" at bounding box center [489, 200] width 104 height 12
click at [445, 278] on div "Email daniel.soukup@betsys.com First Name Daniel Last Name Soukup Role Analyst …" at bounding box center [584, 297] width 445 height 325
click at [424, 109] on span "Permissions" at bounding box center [432, 107] width 35 height 7
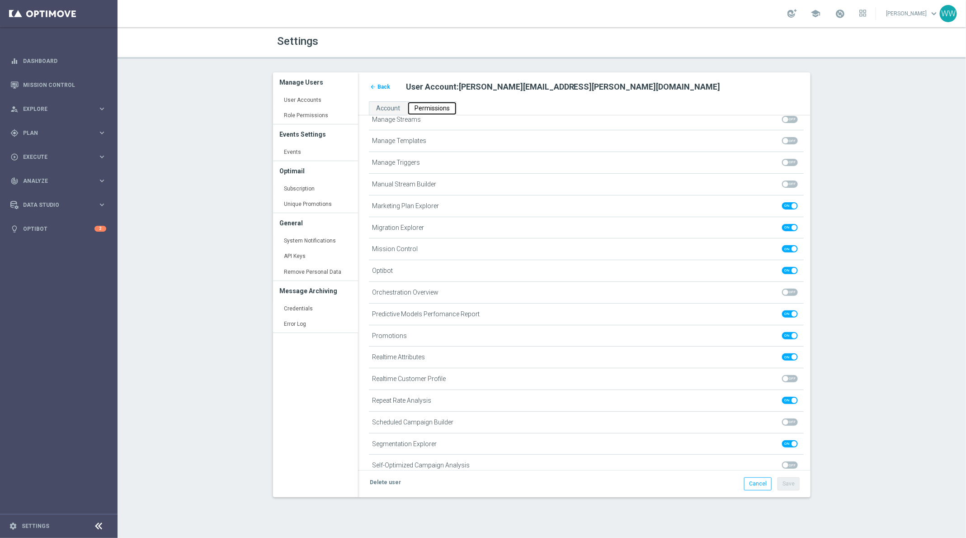
scroll to position [398, 0]
click at [791, 376] on span at bounding box center [790, 379] width 16 height 7
click at [791, 376] on input "checkbox" at bounding box center [790, 379] width 16 height 7
checkbox input "true"
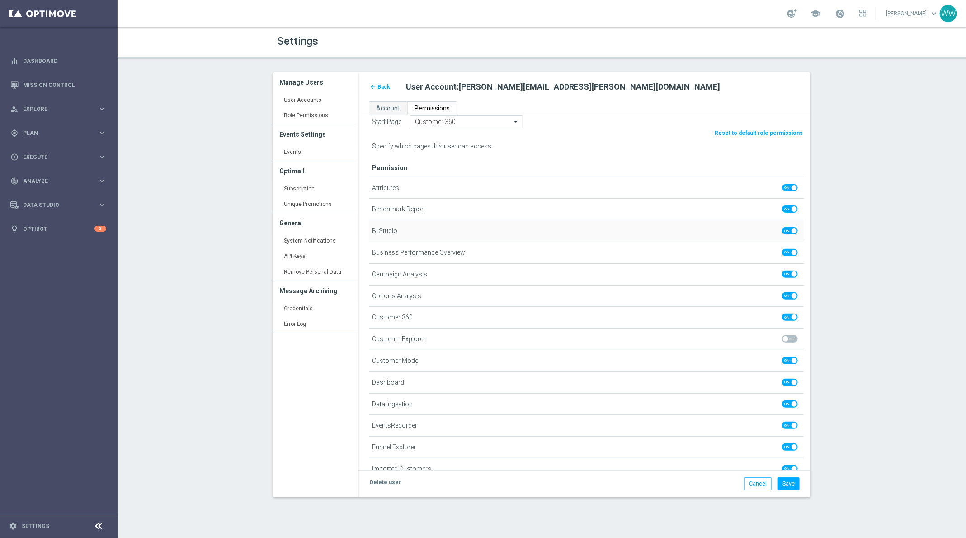
scroll to position [0, 0]
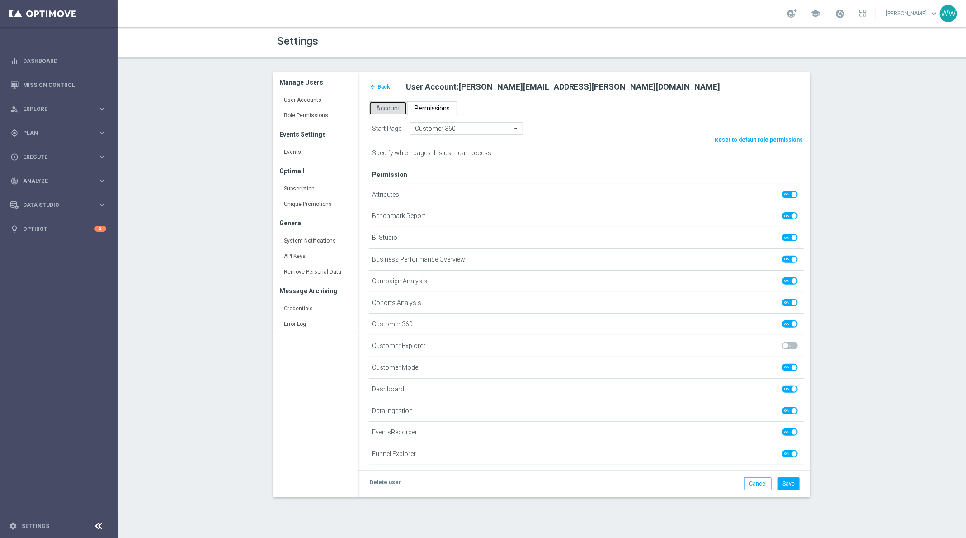
click at [394, 107] on span "Account" at bounding box center [388, 107] width 24 height 7
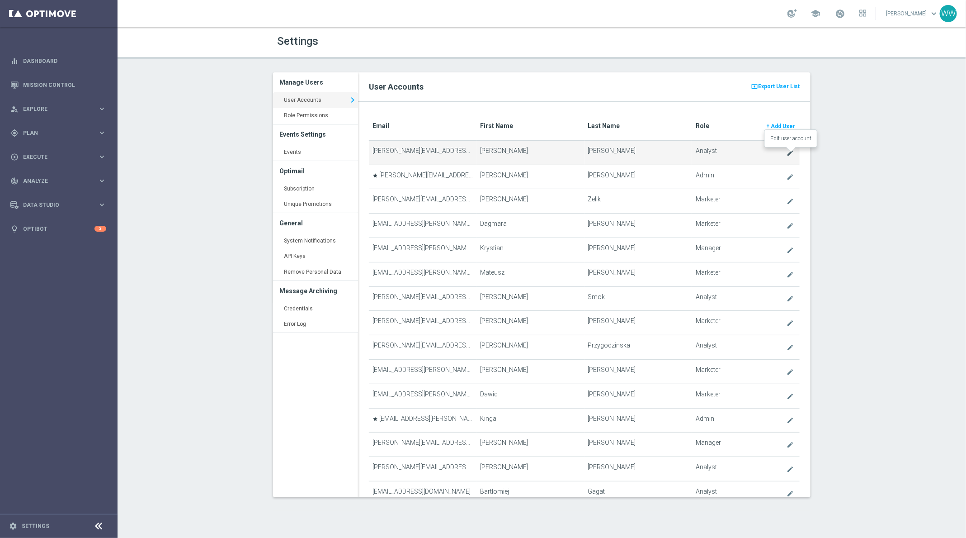
click at [789, 152] on icon "create" at bounding box center [790, 152] width 7 height 7
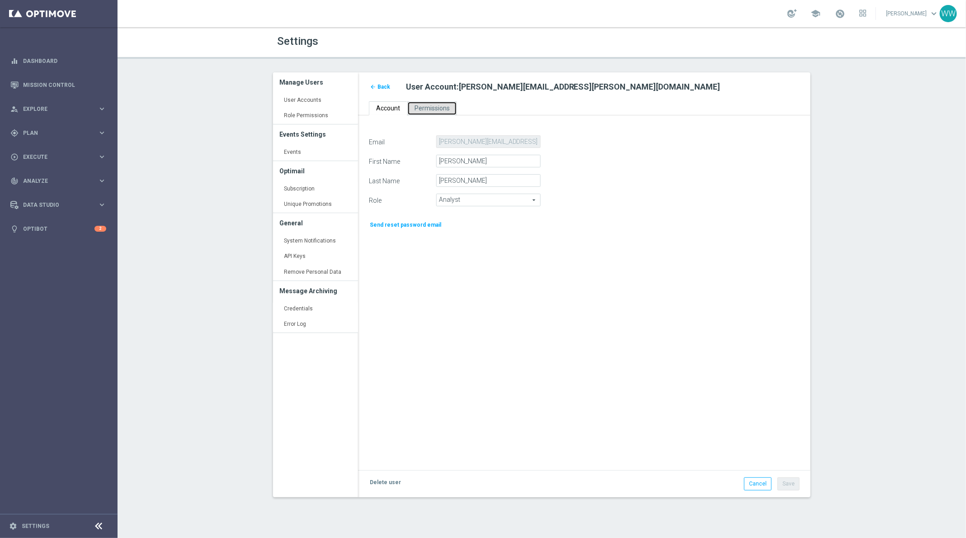
click at [428, 111] on link "Permissions" at bounding box center [432, 108] width 50 height 14
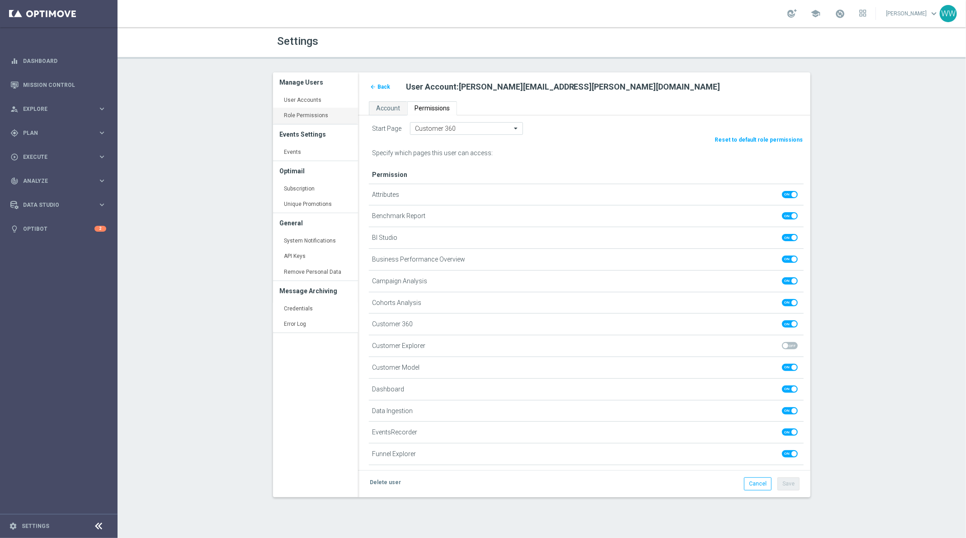
click at [323, 109] on link "Role Permissions keyboard_arrow_right" at bounding box center [315, 116] width 85 height 16
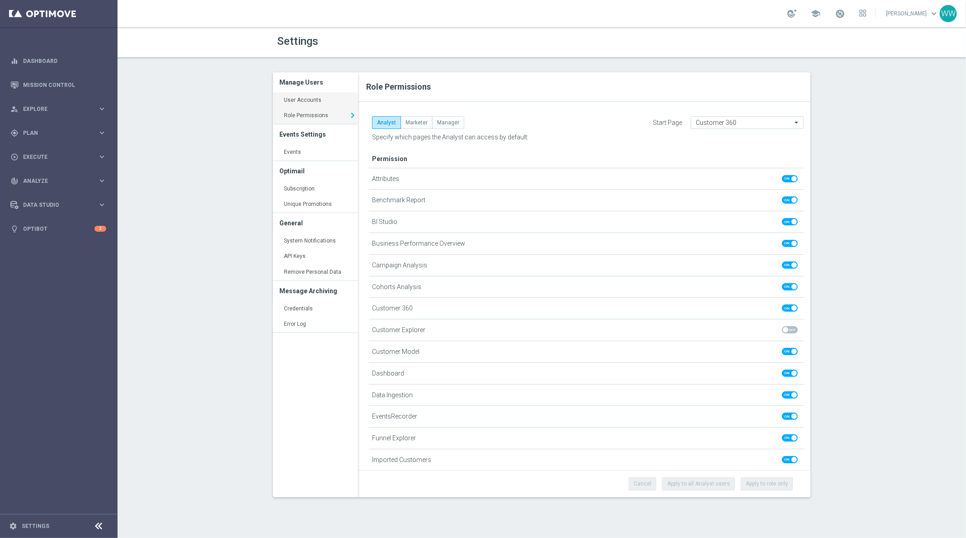
click at [319, 105] on link "User Accounts keyboard_arrow_right" at bounding box center [315, 100] width 85 height 16
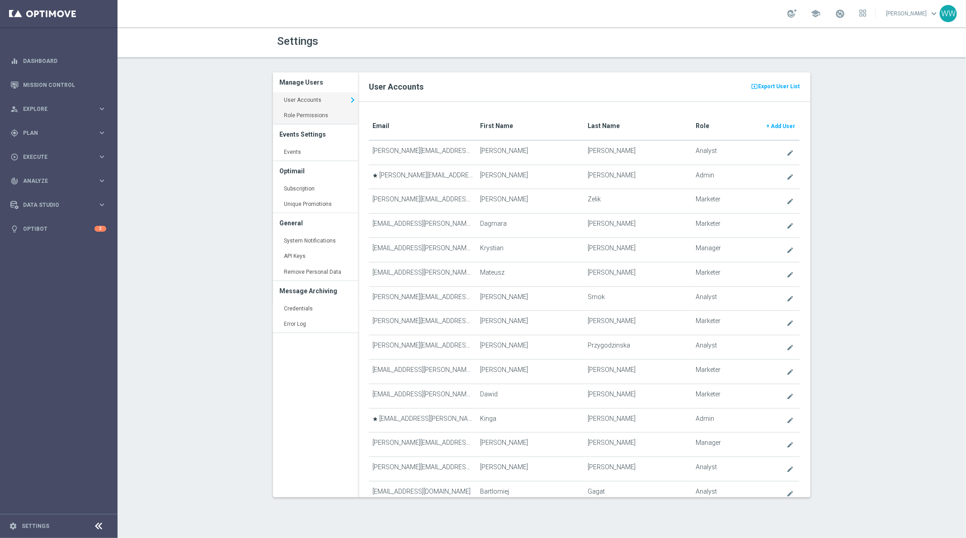
click at [329, 116] on link "Role Permissions keyboard_arrow_right" at bounding box center [315, 116] width 85 height 16
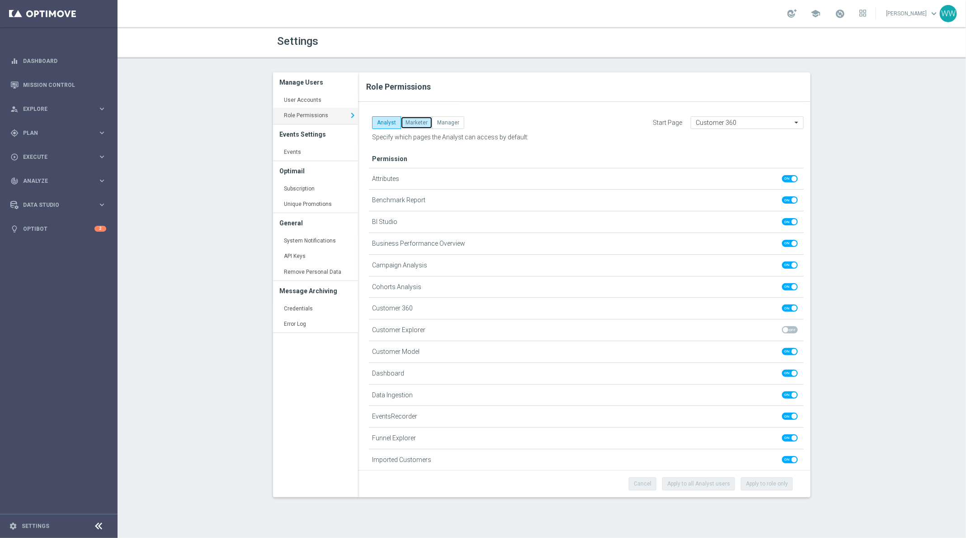
click at [419, 126] on button "Marketer" at bounding box center [417, 122] width 32 height 13
checkbox input "false"
checkbox input "true"
checkbox input "false"
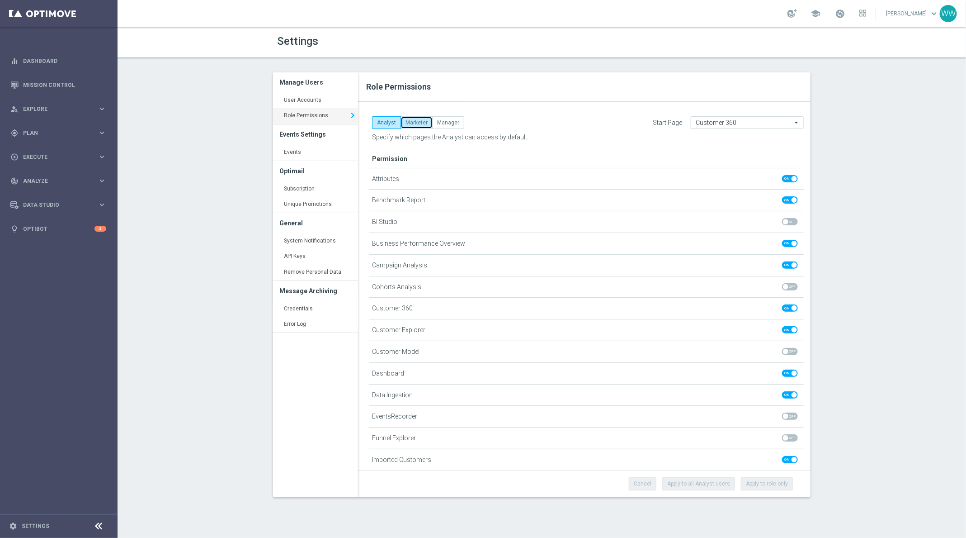
checkbox input "false"
checkbox input "true"
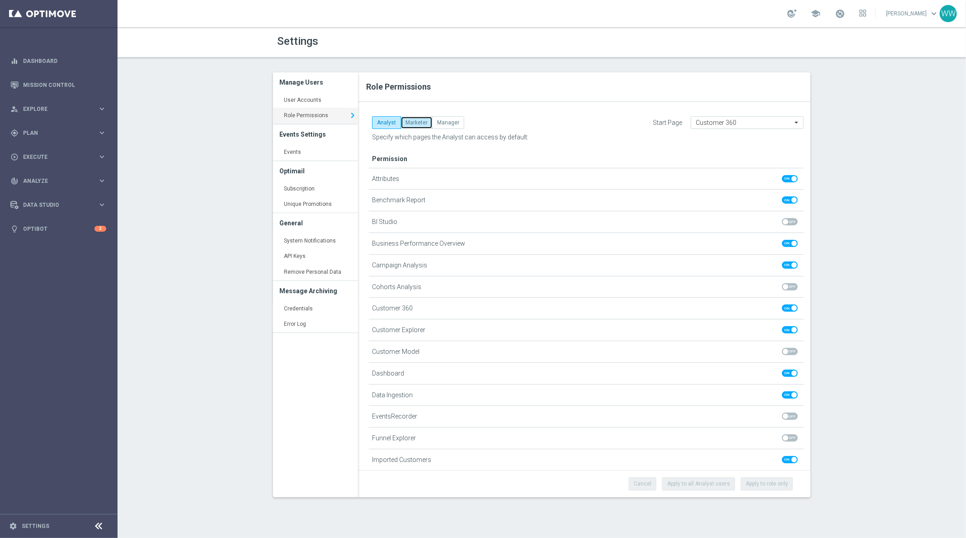
checkbox input "true"
checkbox input "false"
checkbox input "true"
checkbox input "false"
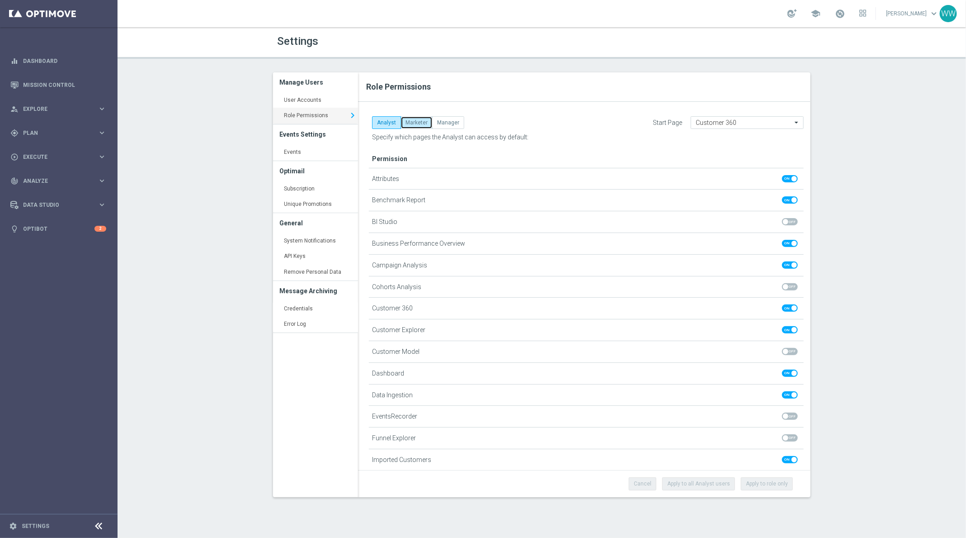
checkbox input "true"
checkbox input "false"
checkbox input "true"
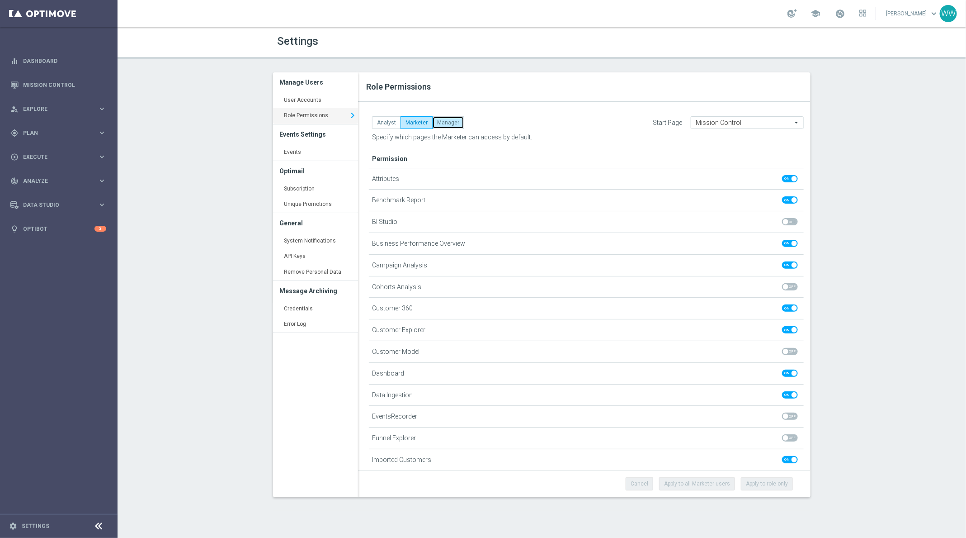
click at [447, 124] on button "Manager" at bounding box center [448, 122] width 32 height 13
checkbox input "true"
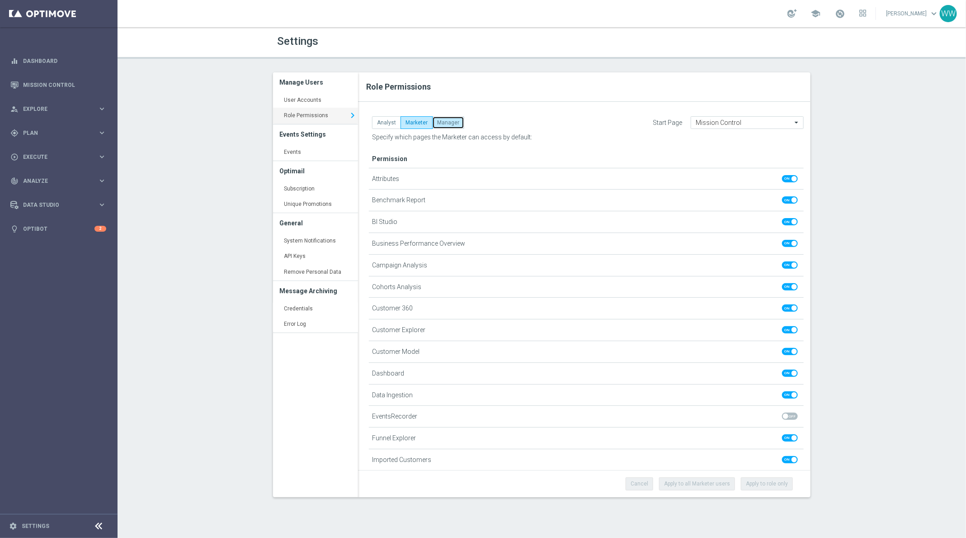
checkbox input "true"
checkbox input "false"
checkbox input "true"
click at [407, 126] on button "Marketer" at bounding box center [417, 122] width 32 height 13
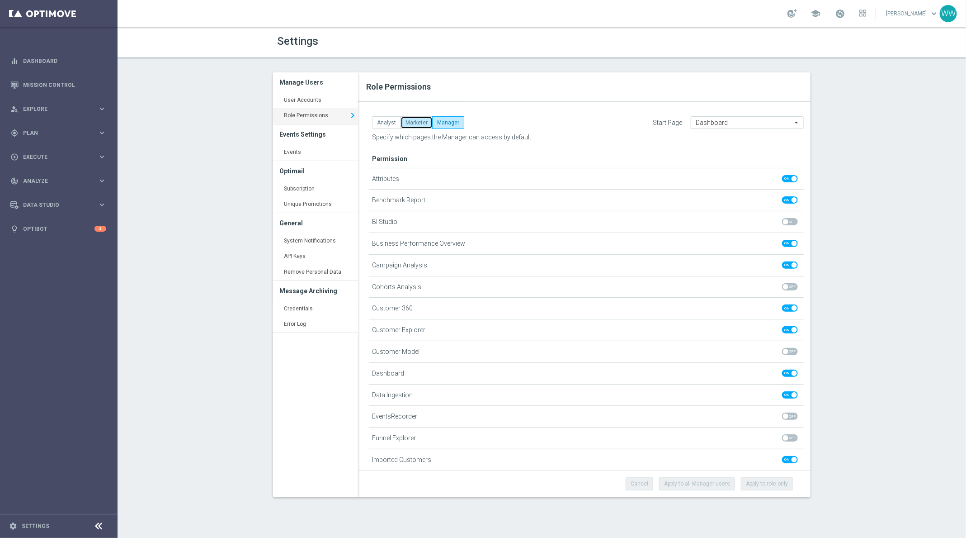
checkbox input "false"
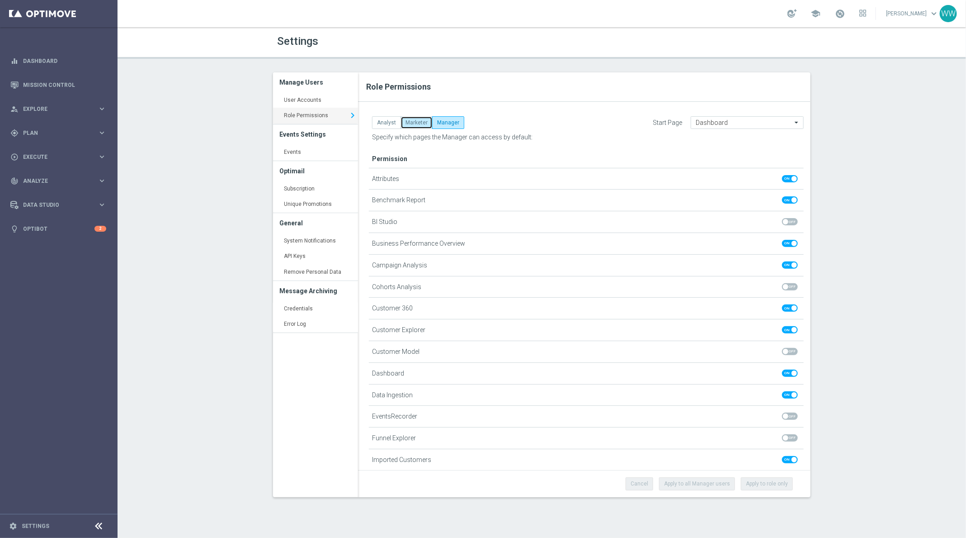
checkbox input "false"
checkbox input "true"
checkbox input "false"
click at [386, 126] on button "Analyst" at bounding box center [386, 122] width 29 height 13
checkbox input "true"
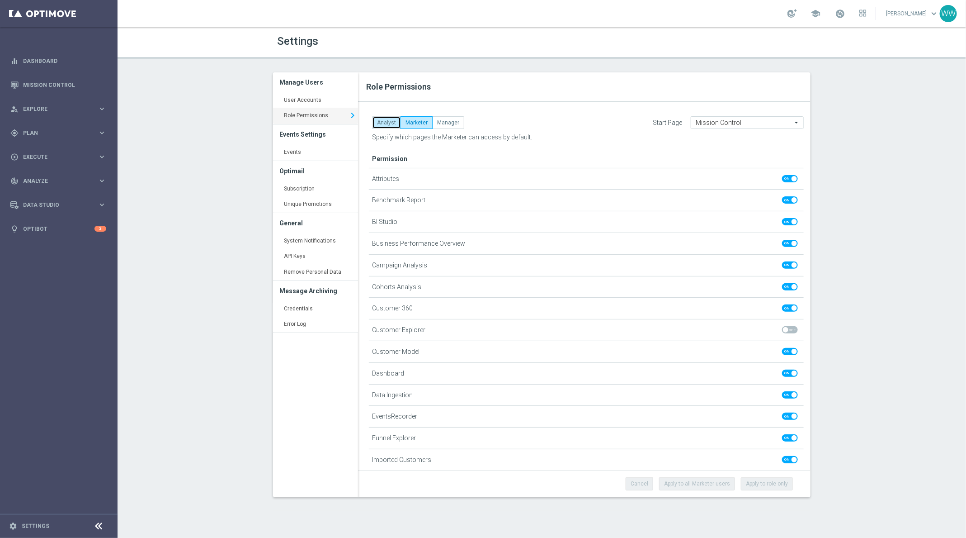
checkbox input "true"
checkbox input "false"
checkbox input "true"
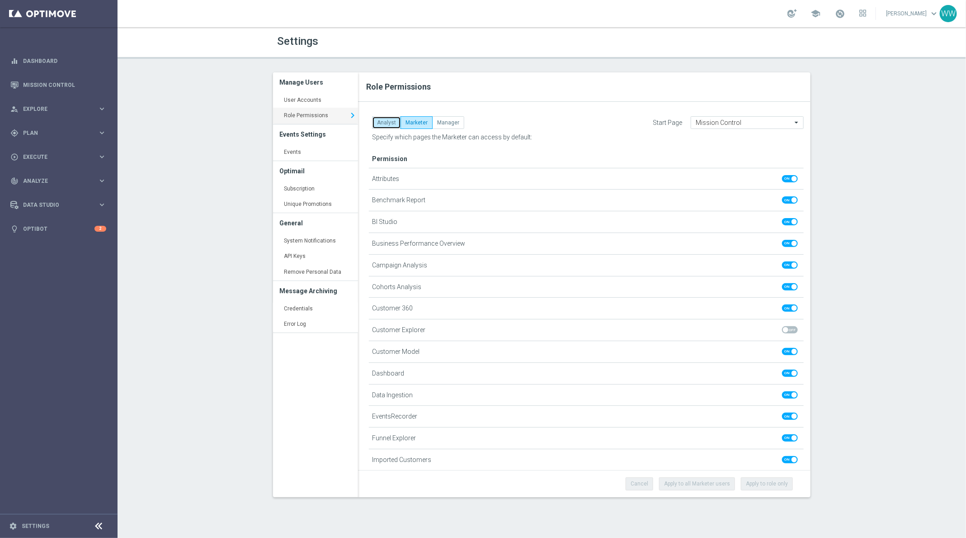
checkbox input "false"
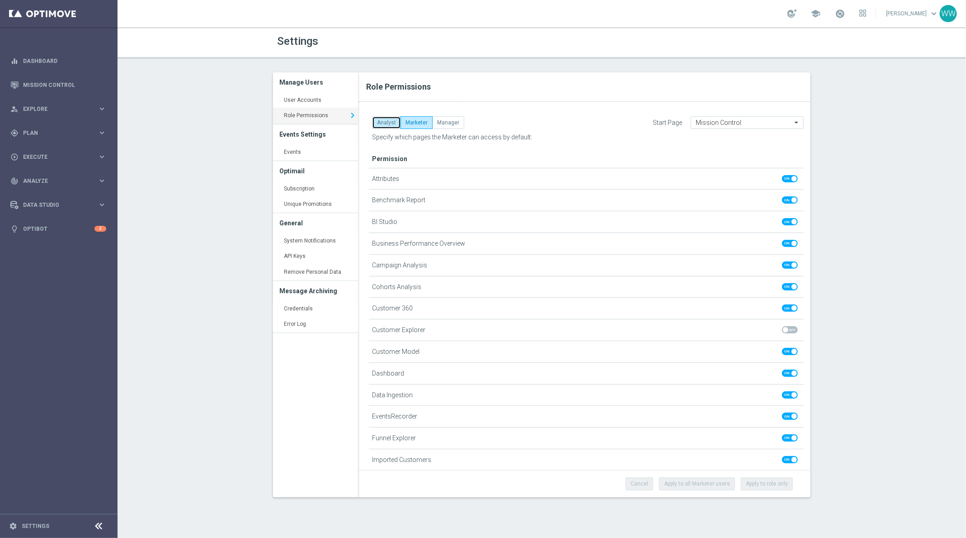
checkbox input "true"
checkbox input "false"
checkbox input "true"
checkbox input "false"
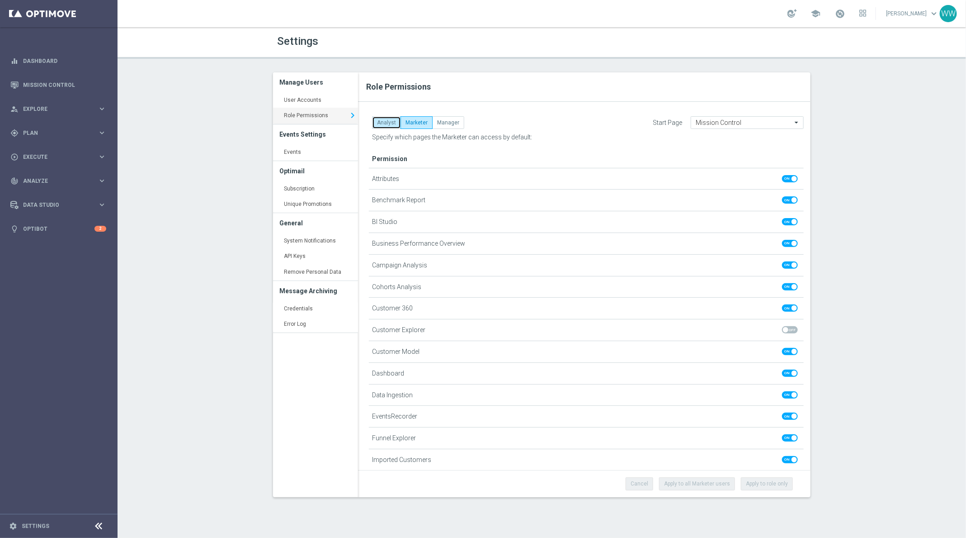
checkbox input "false"
checkbox input "true"
checkbox input "false"
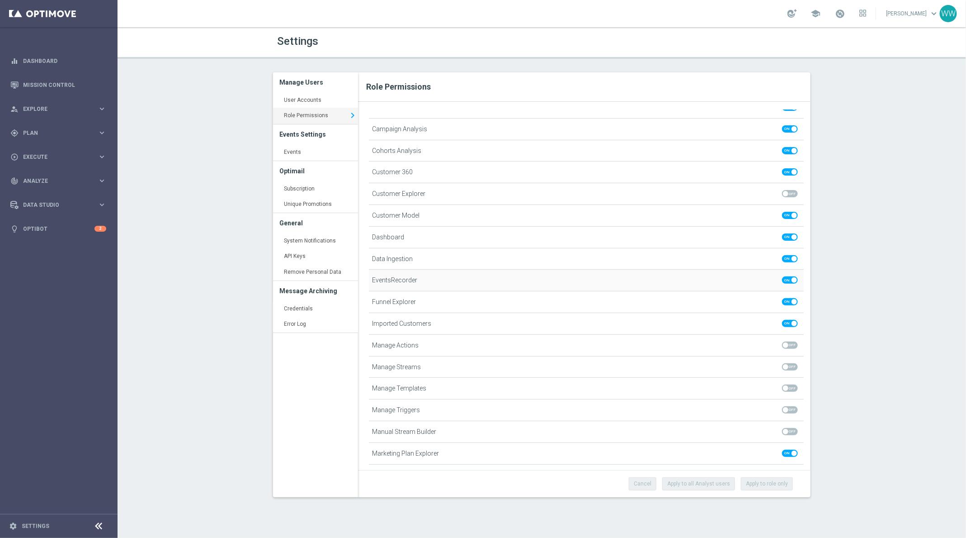
scroll to position [113, 0]
click at [49, 148] on div "play_circle_outline Execute keyboard_arrow_right" at bounding box center [58, 157] width 117 height 24
click at [38, 132] on span "Plan" at bounding box center [60, 132] width 75 height 5
click at [34, 125] on div "gps_fixed Plan keyboard_arrow_right" at bounding box center [58, 133] width 117 height 24
click at [37, 109] on span "Explore" at bounding box center [60, 108] width 75 height 5
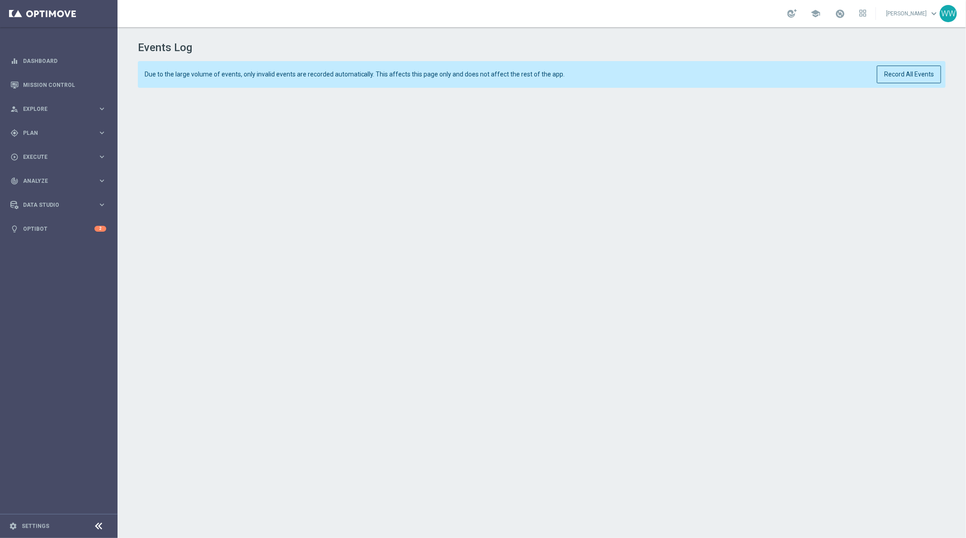
click at [256, 45] on h1 "Events Log" at bounding box center [542, 47] width 808 height 13
click at [34, 532] on footer "settings Settings" at bounding box center [59, 526] width 118 height 24
click at [34, 529] on div "settings Settings" at bounding box center [45, 526] width 90 height 8
